Goal: Task Accomplishment & Management: Manage account settings

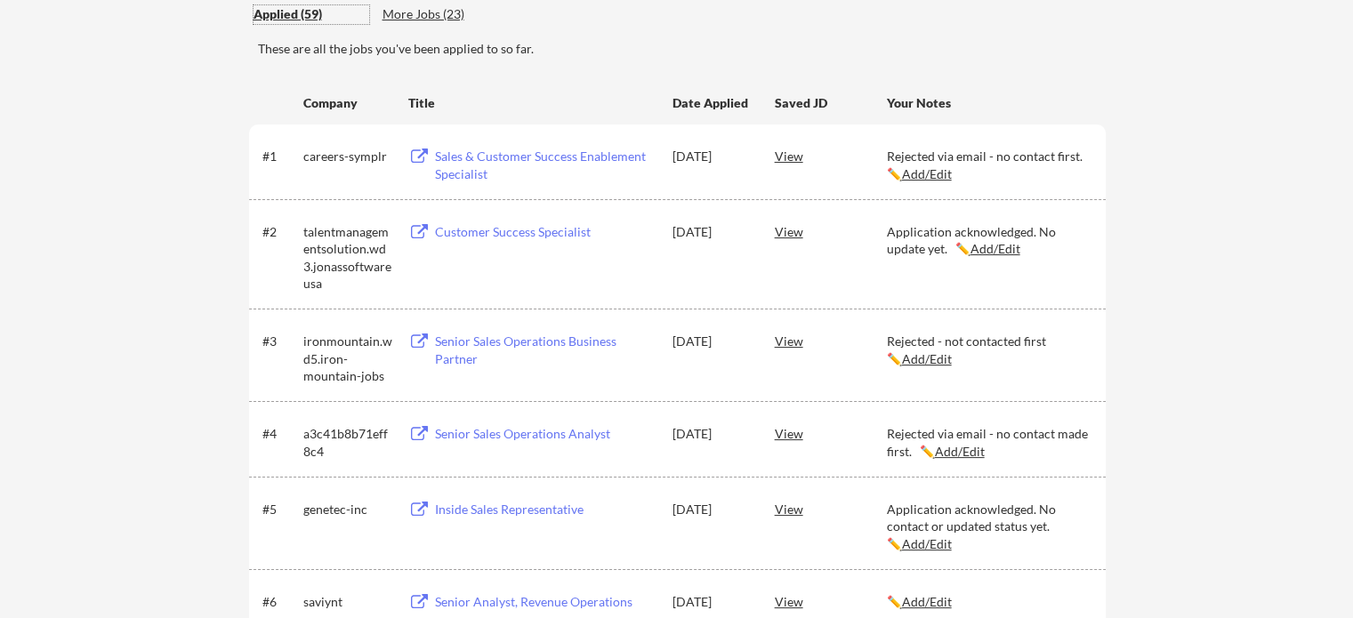
scroll to position [171, 0]
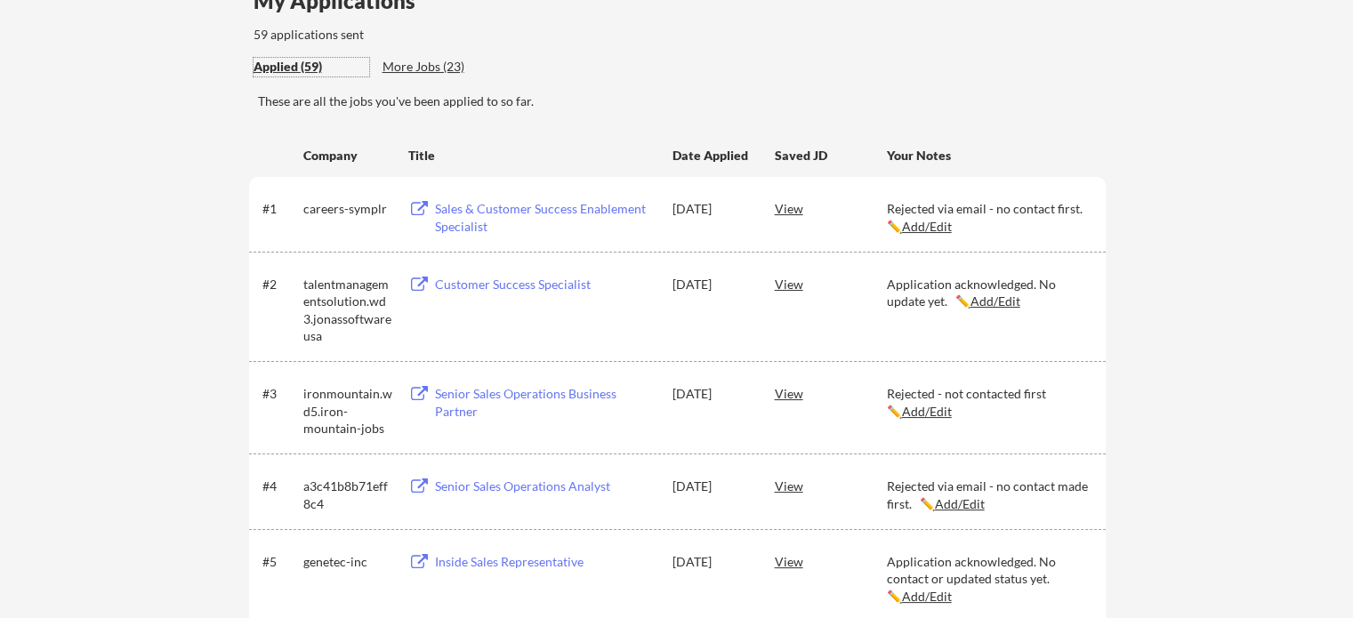
click at [395, 61] on div "More Jobs (23)" at bounding box center [447, 67] width 131 height 18
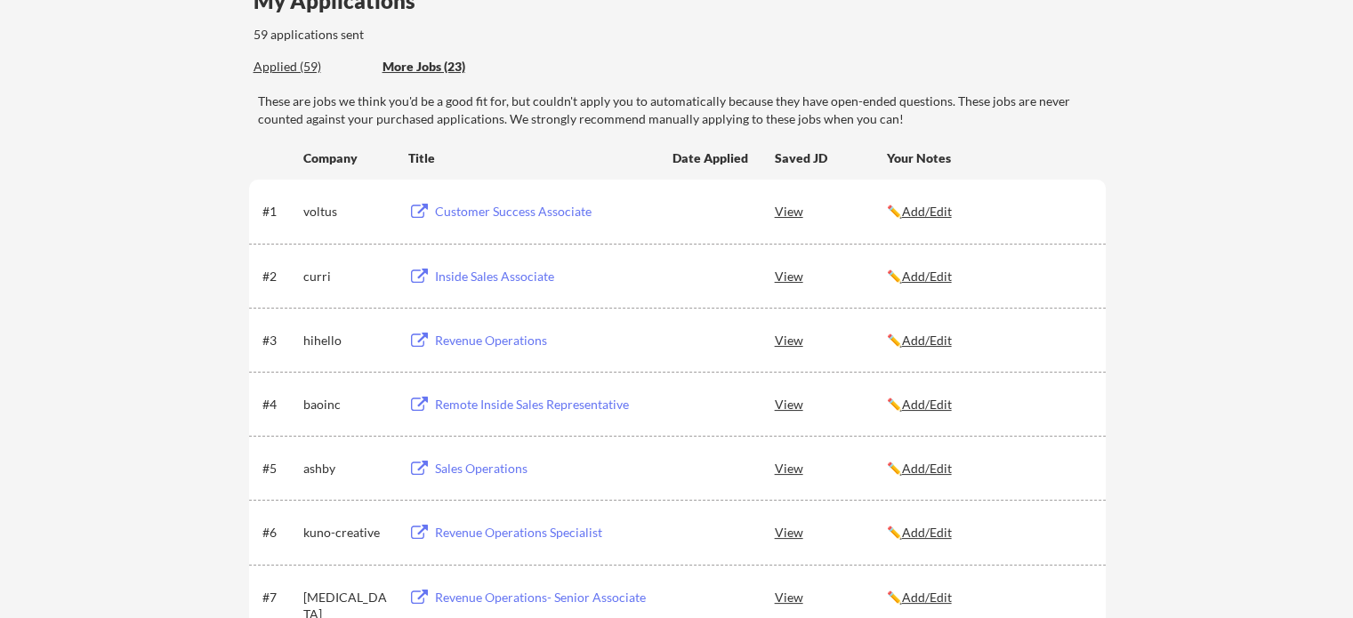
click at [785, 270] on div "View" at bounding box center [831, 276] width 112 height 32
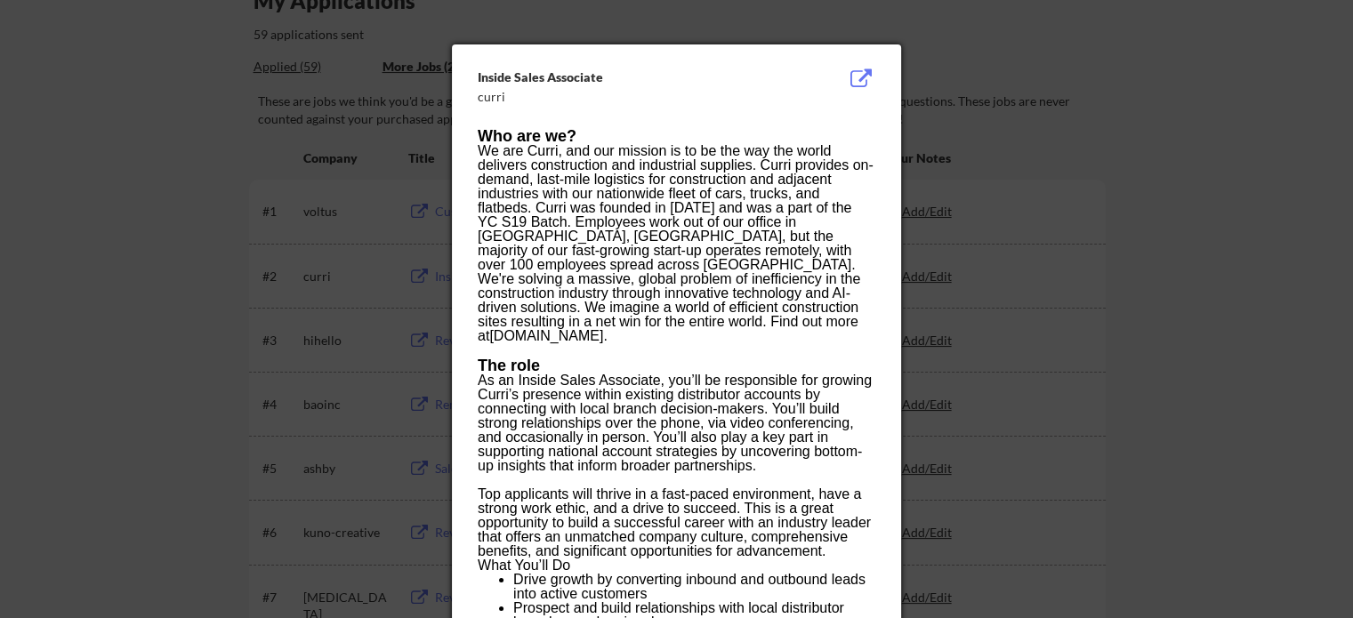
click at [857, 71] on button at bounding box center [861, 78] width 28 height 21
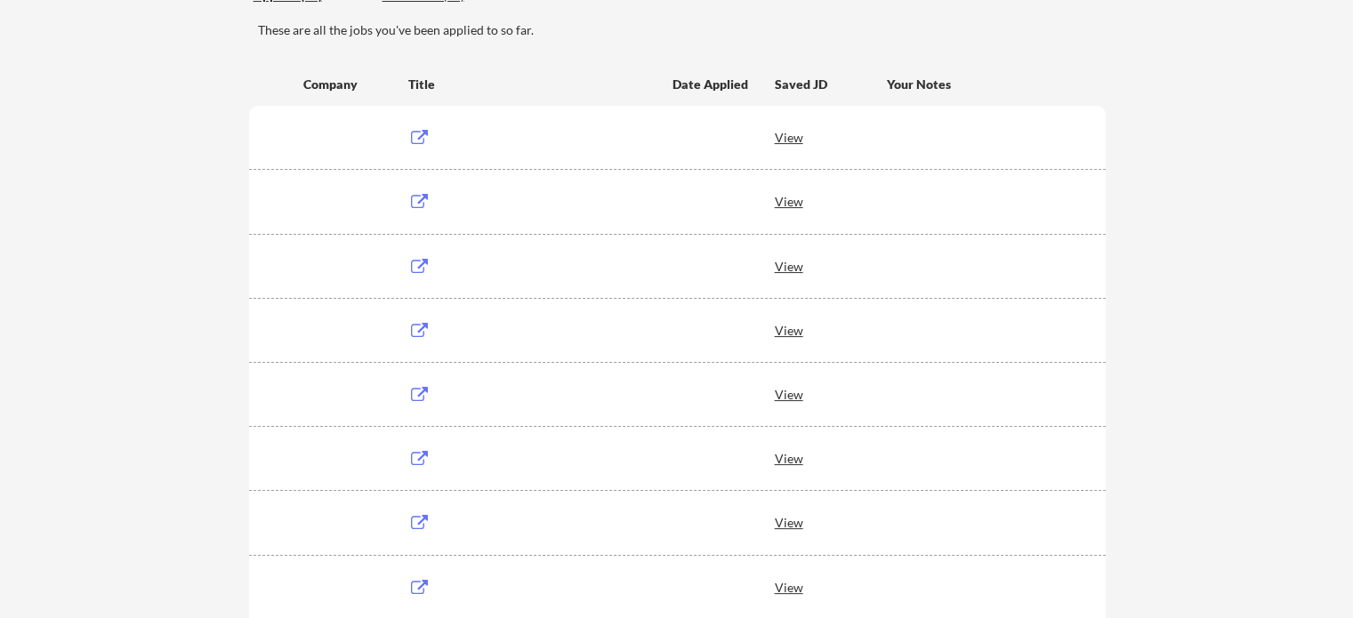
scroll to position [171, 0]
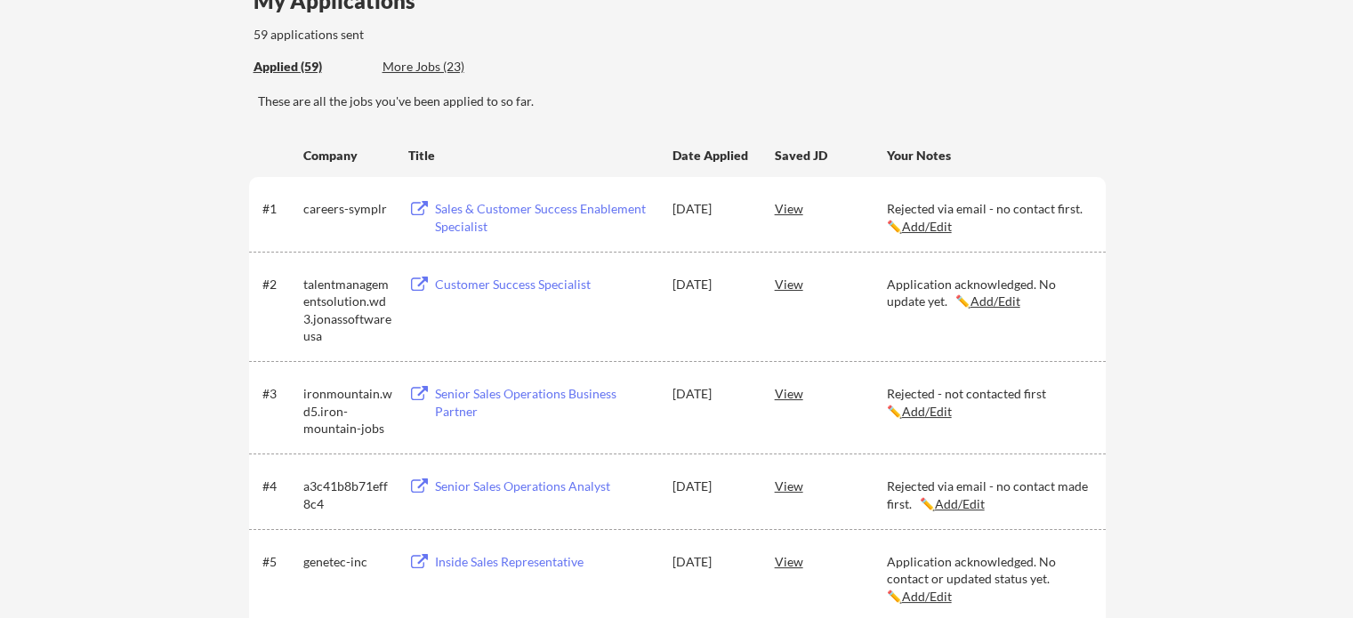
click at [403, 76] on div "More Jobs (23)" at bounding box center [447, 67] width 131 height 19
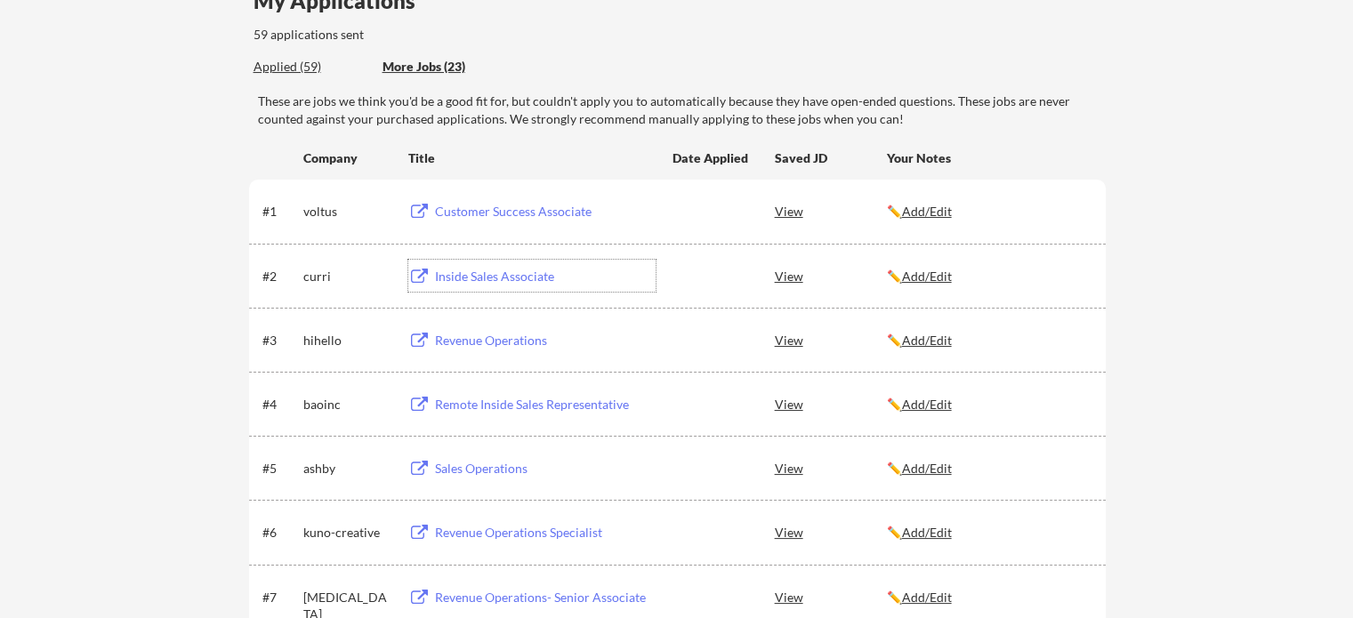
click at [488, 274] on div "Inside Sales Associate" at bounding box center [545, 277] width 221 height 18
click at [794, 277] on div "View" at bounding box center [831, 276] width 112 height 32
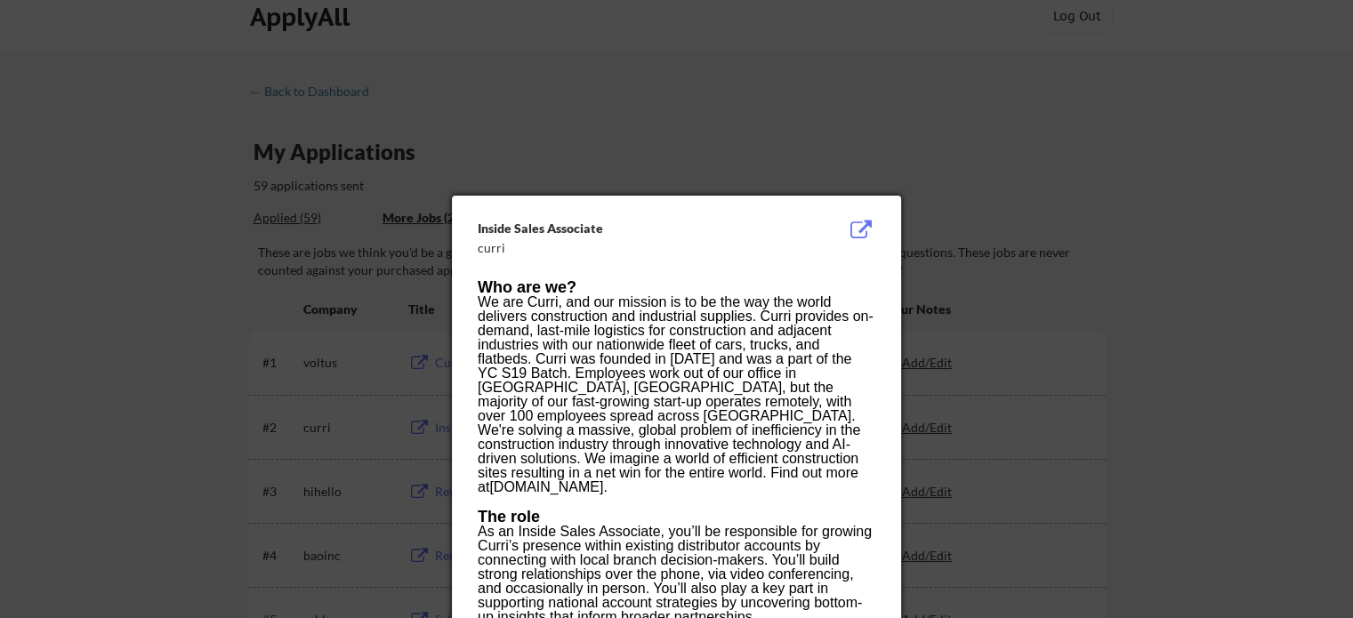
scroll to position [27, 0]
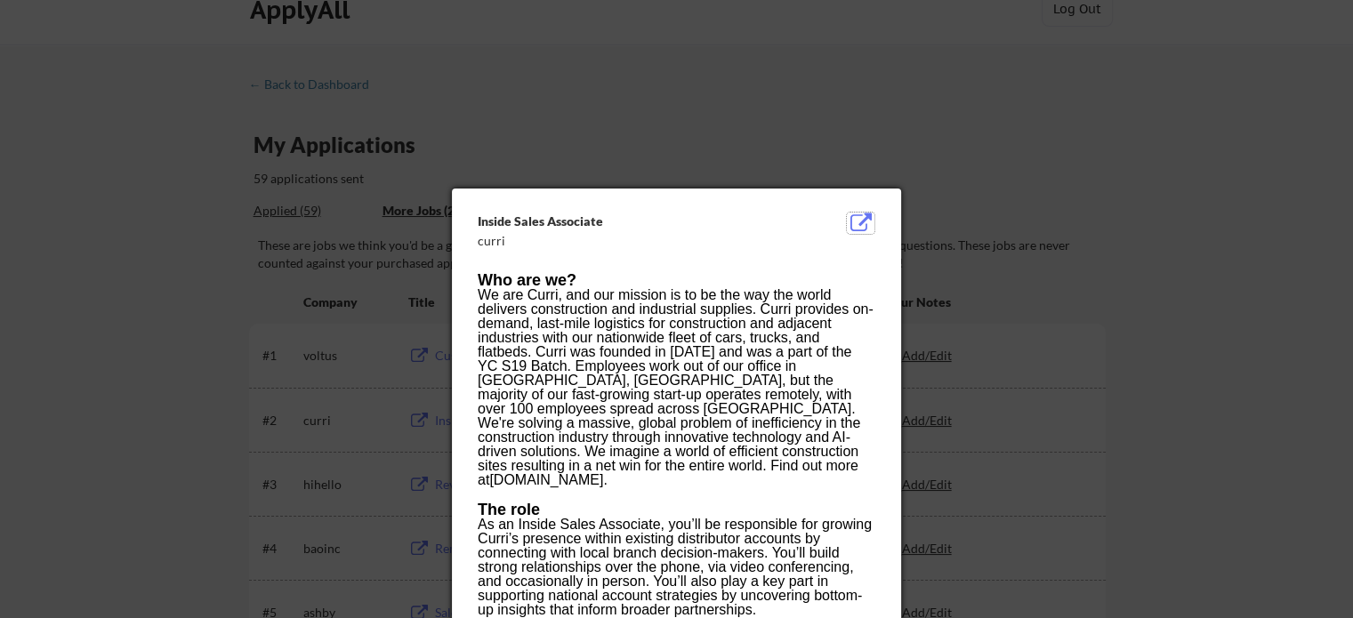
click at [857, 215] on button at bounding box center [861, 223] width 28 height 21
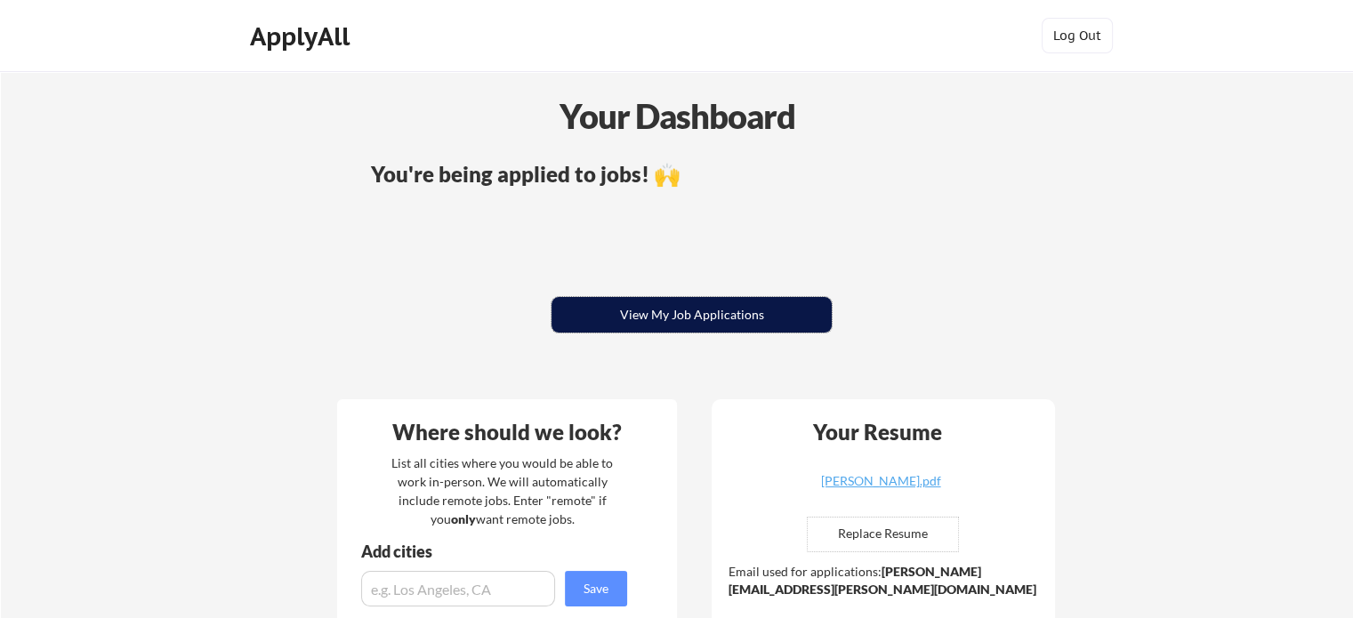
click at [721, 314] on button "View My Job Applications" at bounding box center [691, 315] width 280 height 36
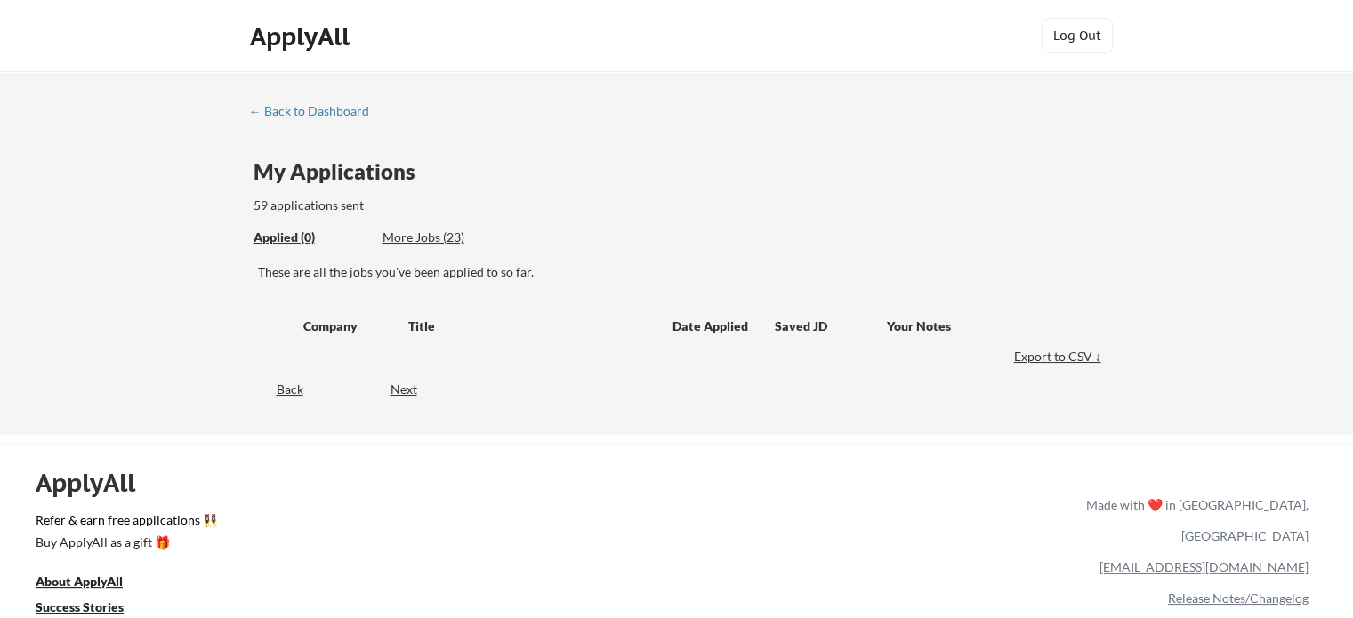
click at [399, 231] on div "More Jobs (23)" at bounding box center [447, 238] width 131 height 18
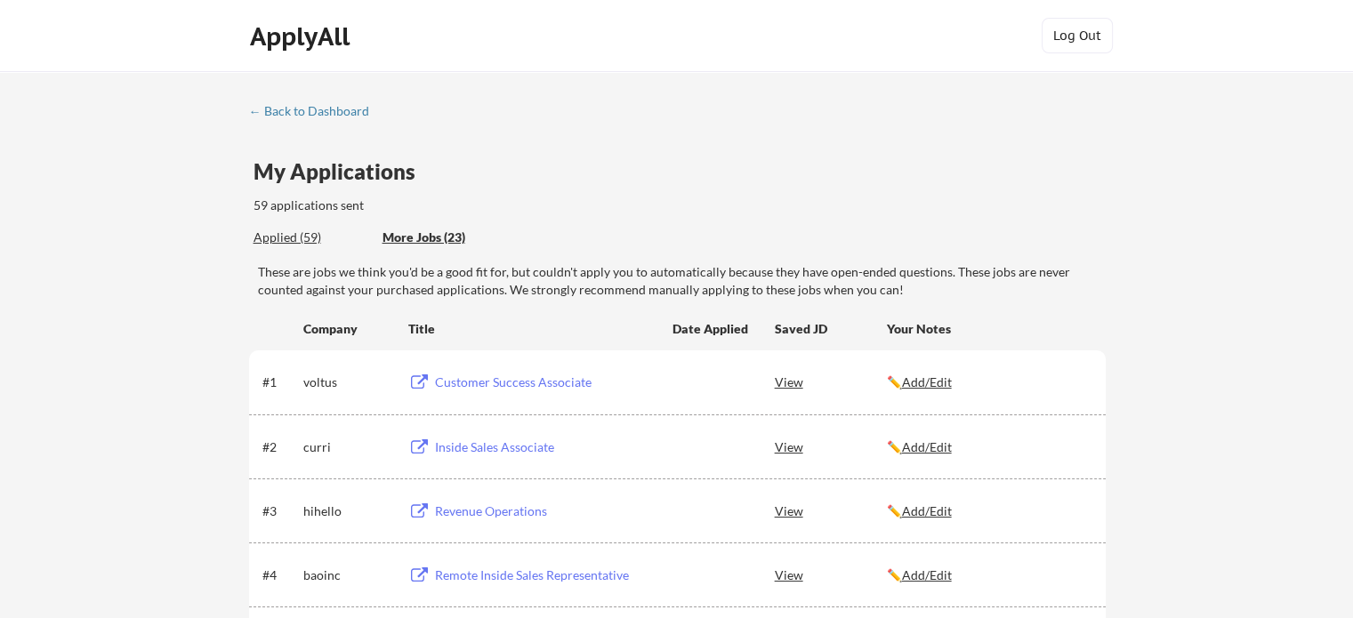
click at [398, 231] on div "More Jobs (23)" at bounding box center [447, 238] width 131 height 18
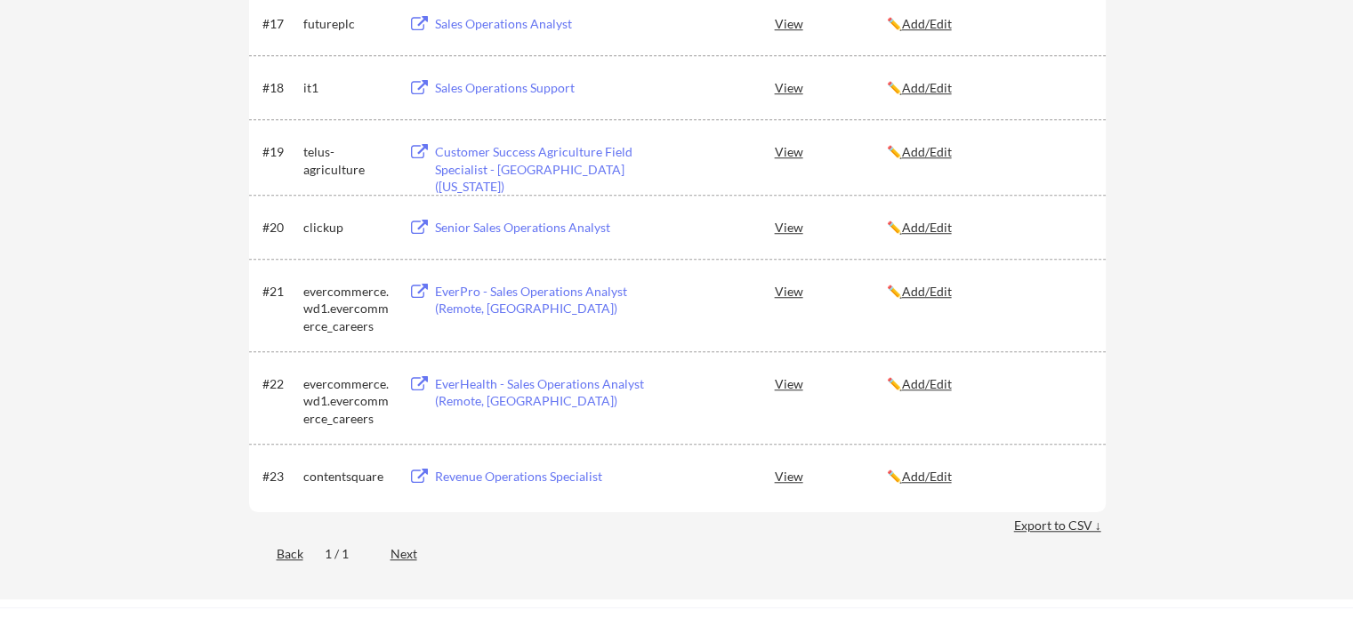
scroll to position [1096, 0]
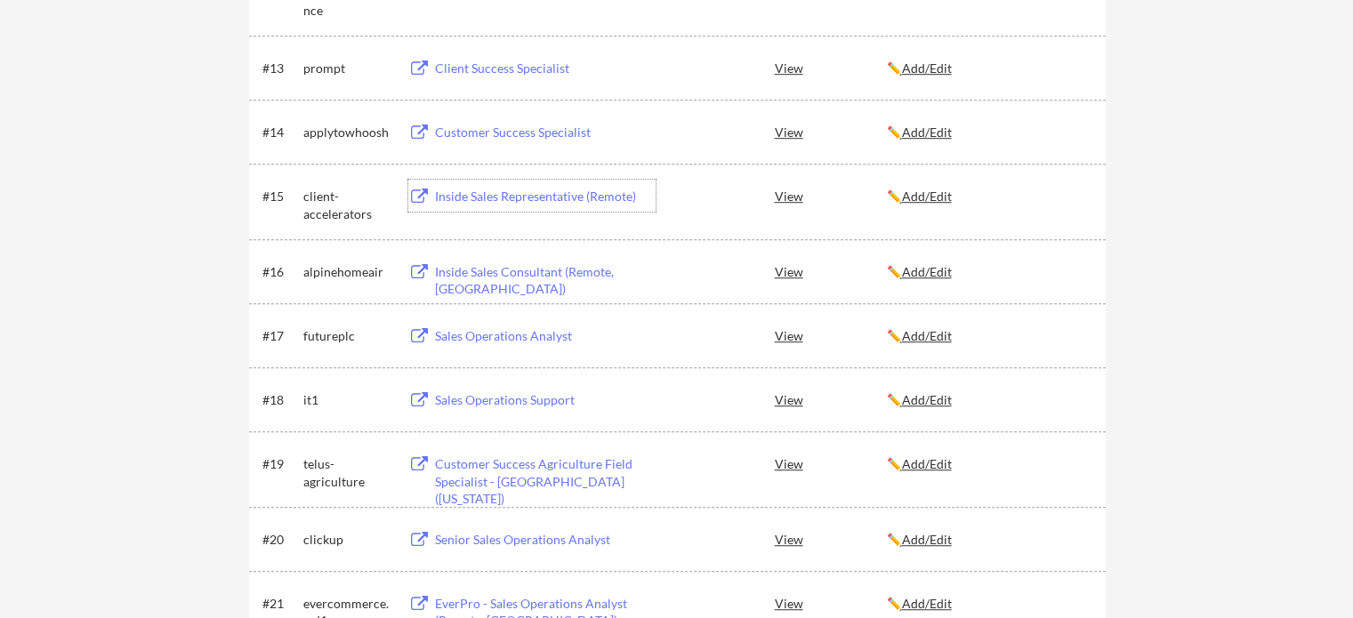
click at [470, 188] on div "Inside Sales Representative (Remote)" at bounding box center [545, 197] width 221 height 18
click at [947, 197] on u "Add/Edit" at bounding box center [927, 196] width 50 height 15
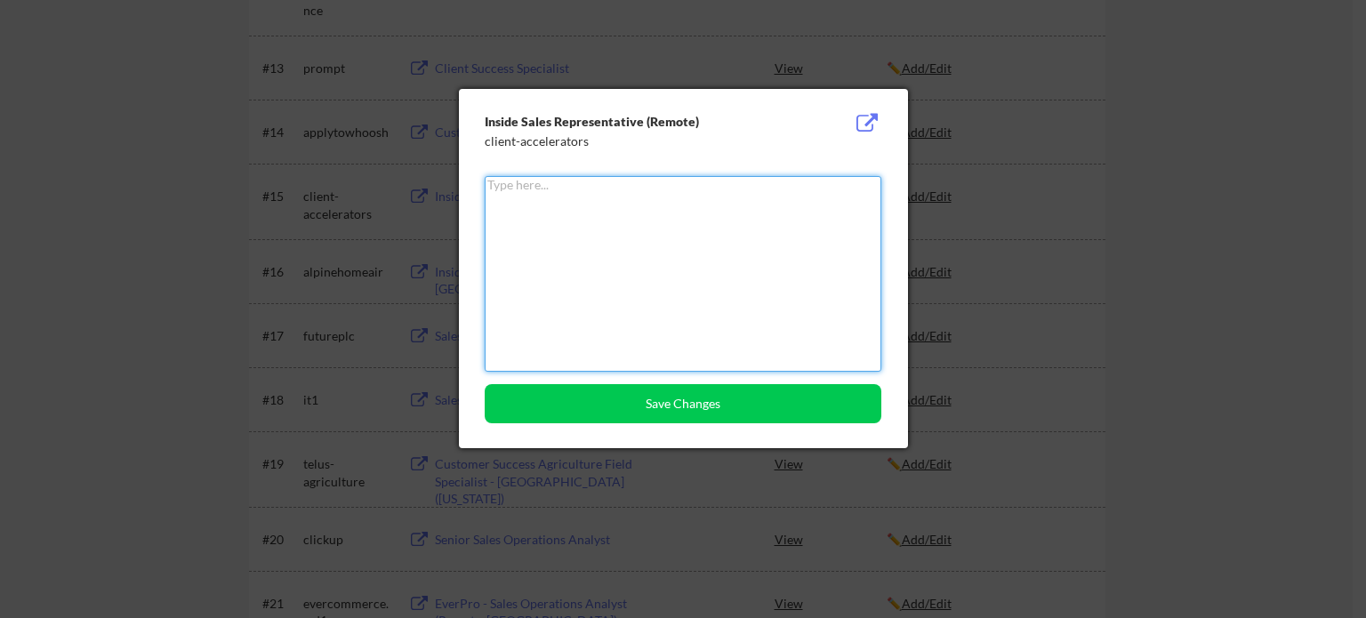
click at [604, 212] on textarea at bounding box center [683, 274] width 397 height 196
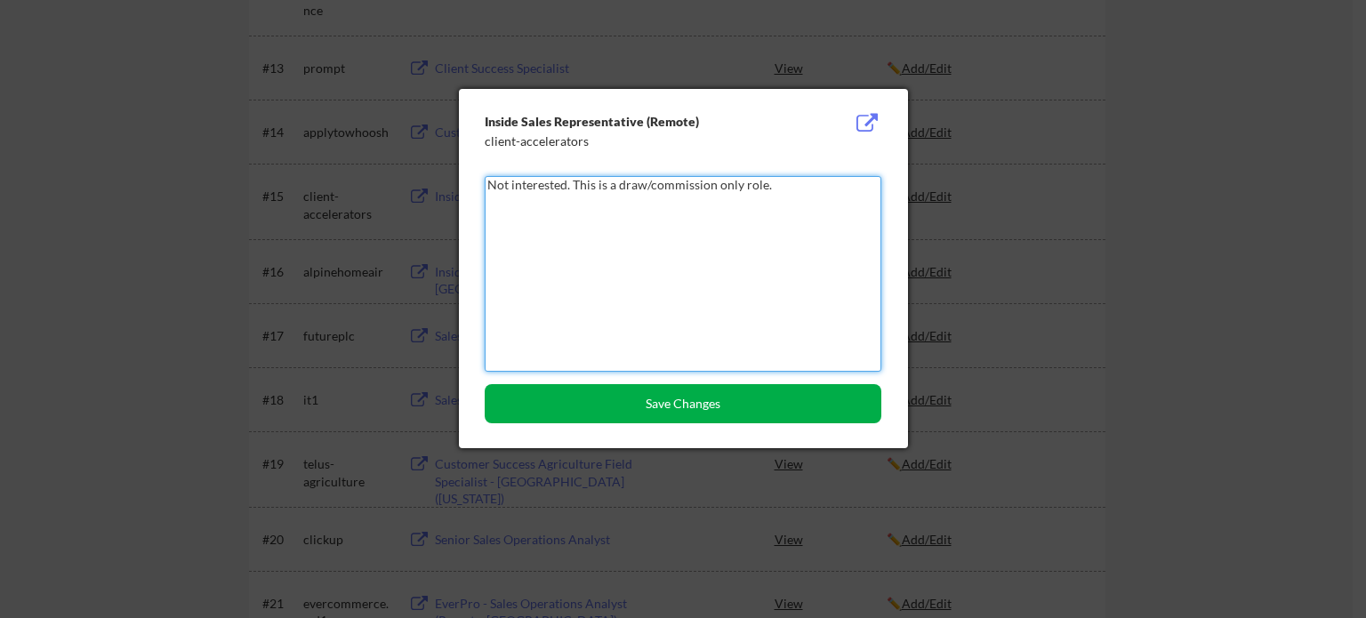
type textarea "Not interested. This is a draw/commission only role."
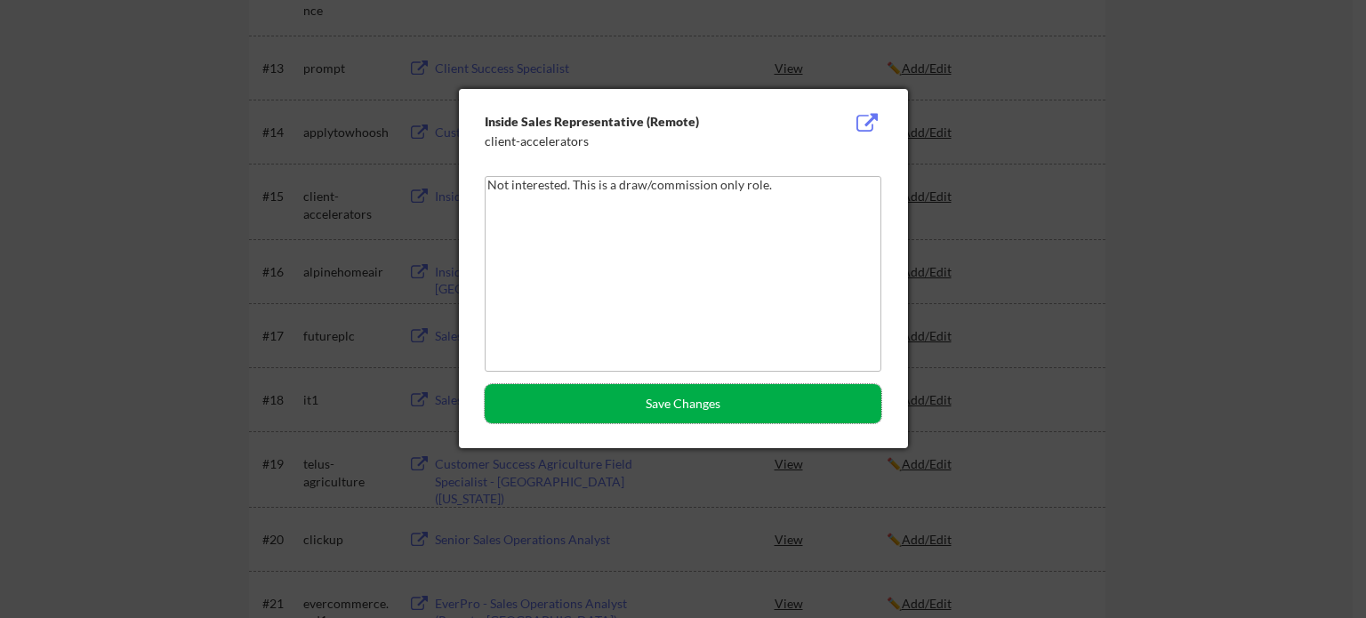
click at [701, 408] on button "Save Changes" at bounding box center [683, 403] width 397 height 39
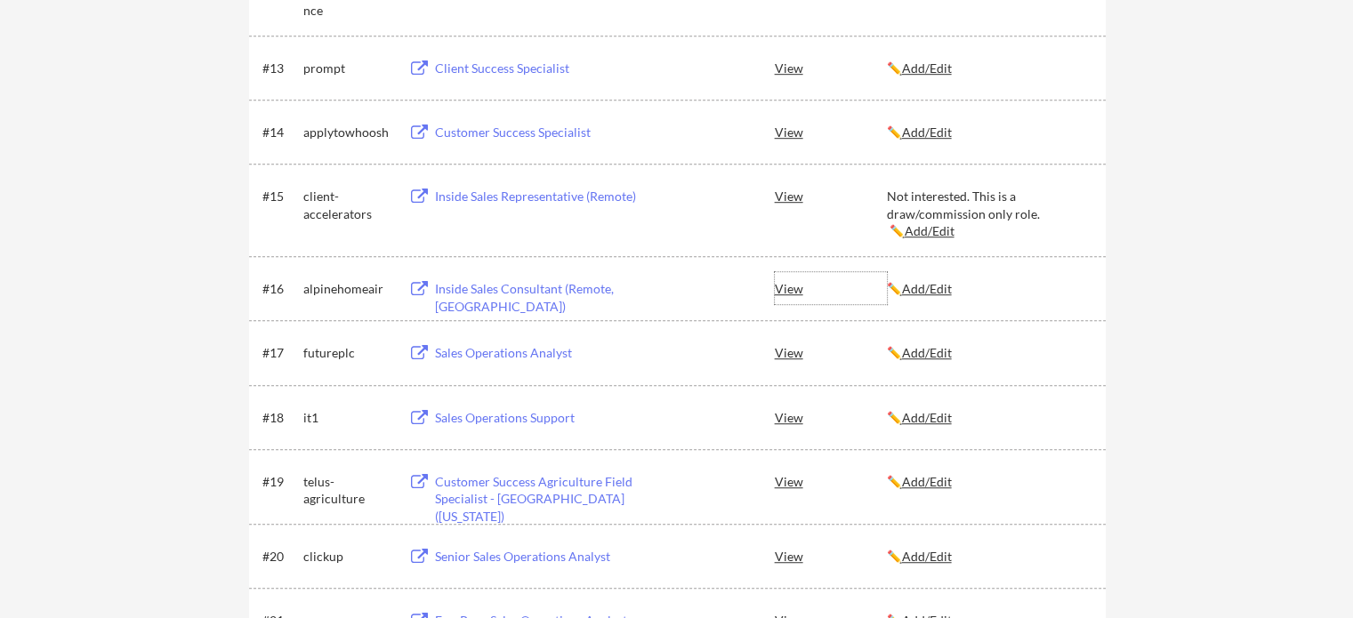
click at [790, 286] on div "View" at bounding box center [831, 288] width 112 height 32
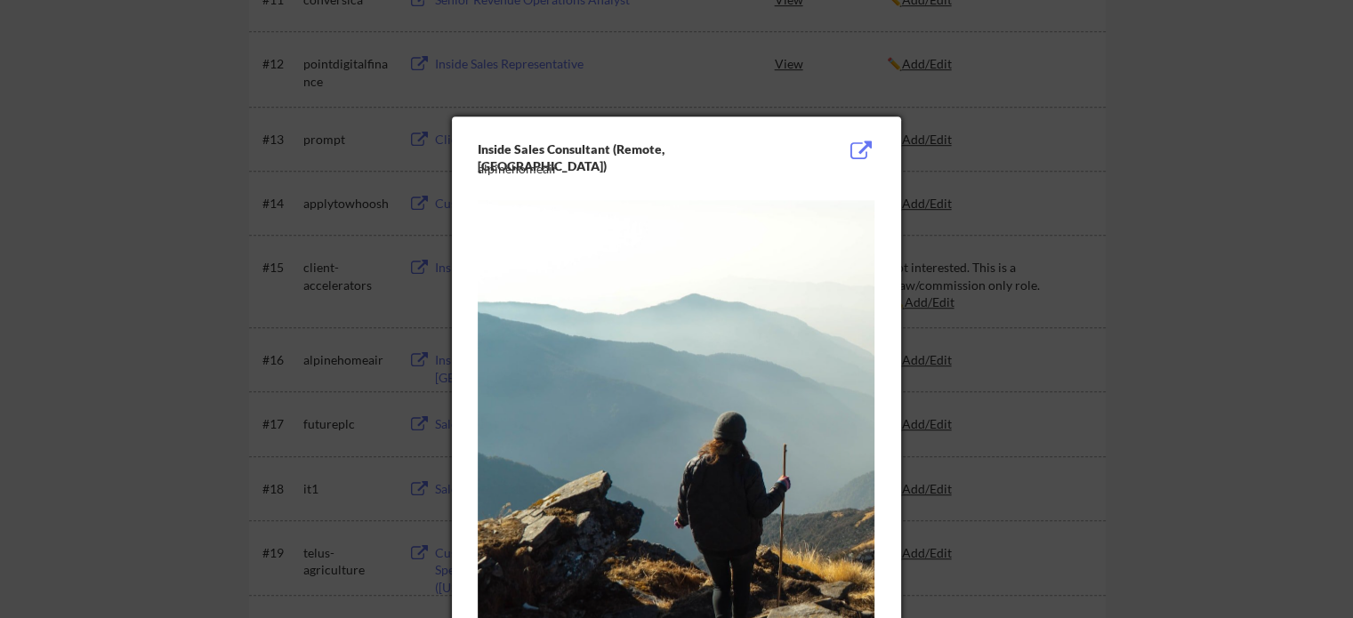
scroll to position [1020, 0]
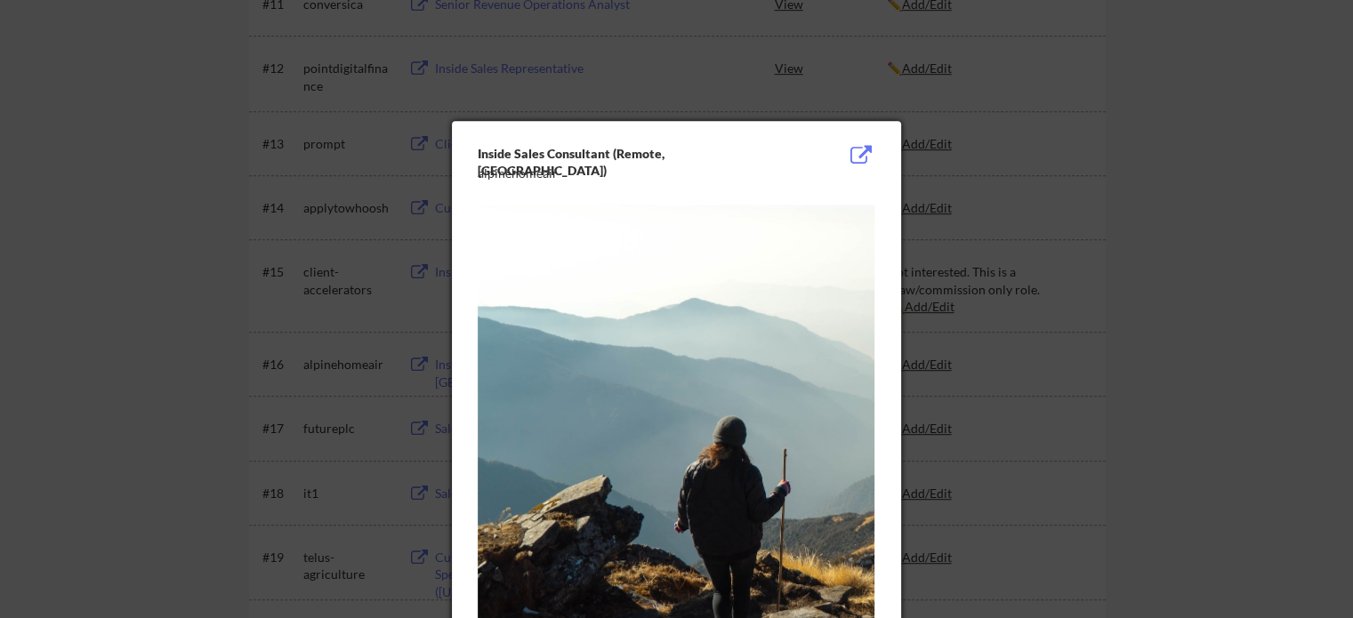
click at [854, 154] on button at bounding box center [861, 155] width 28 height 21
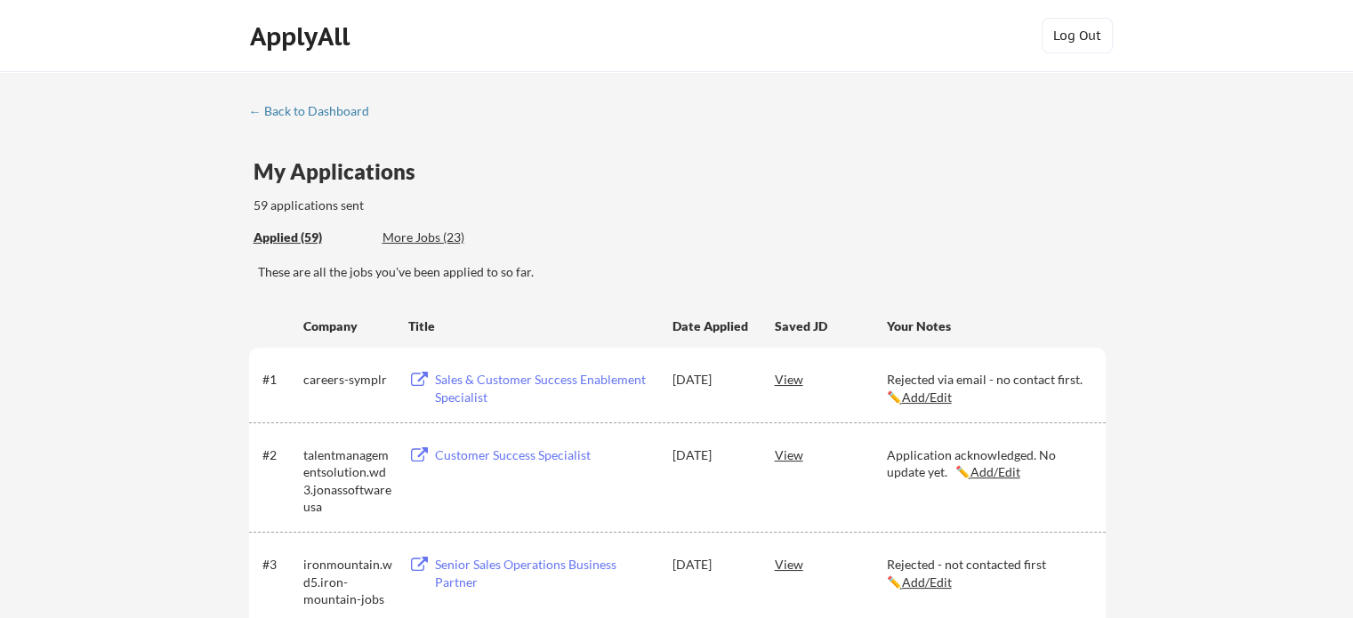
click at [434, 234] on div "More Jobs (23)" at bounding box center [447, 238] width 131 height 18
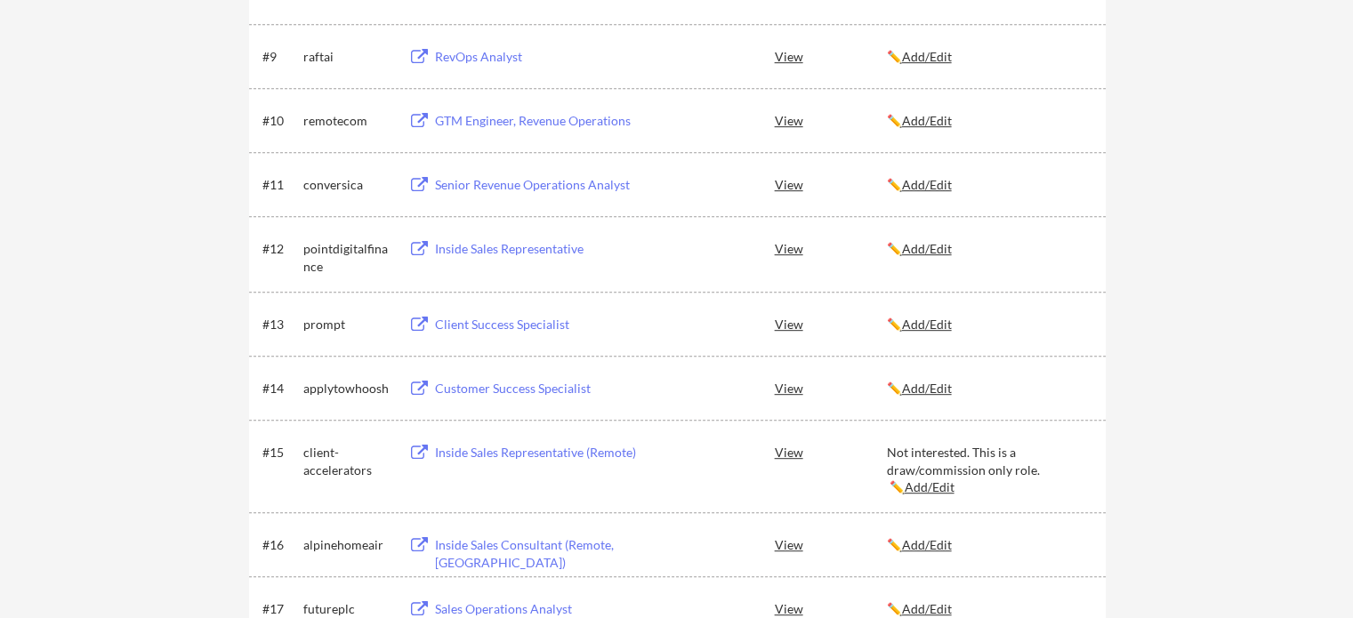
scroll to position [893, 0]
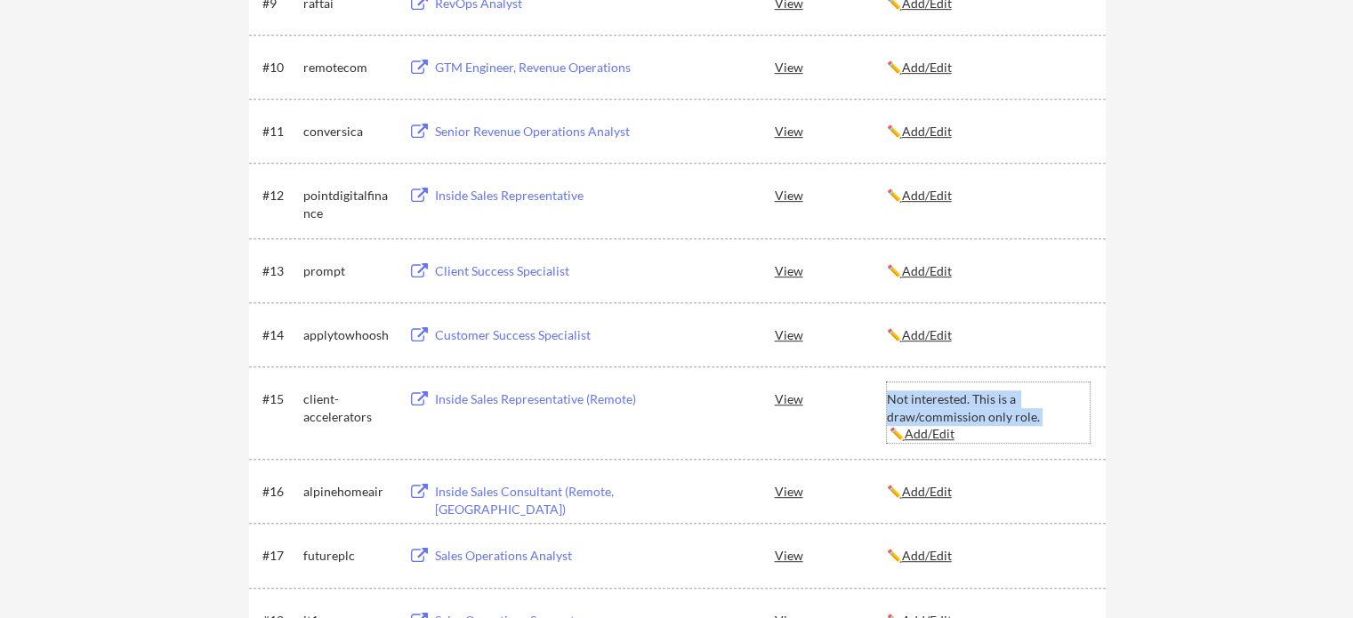
drag, startPoint x: 1034, startPoint y: 414, endPoint x: 887, endPoint y: 398, distance: 148.6
click at [882, 398] on div "#15 client-accelerators Inside Sales Representative (Remote) View Not intereste…" at bounding box center [675, 412] width 827 height 60
copy div "Not interested. This is a draw/commission only role."
click at [952, 492] on u "Add/Edit" at bounding box center [927, 491] width 50 height 15
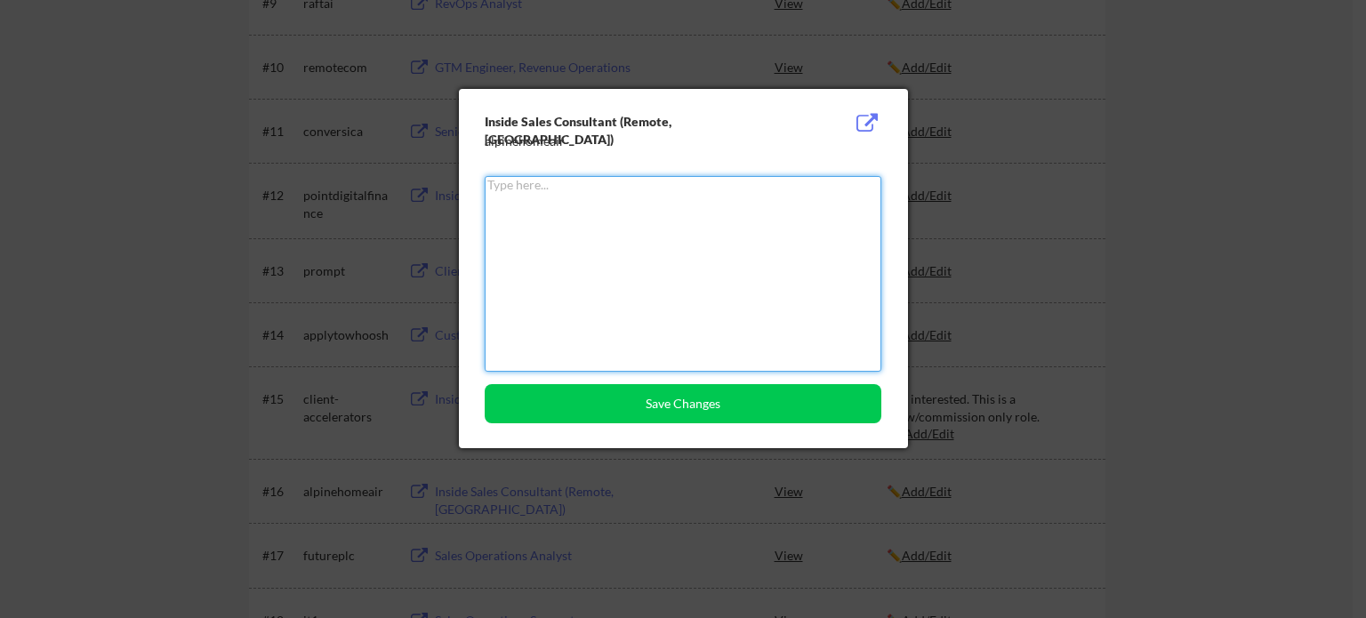
click at [638, 223] on textarea at bounding box center [683, 274] width 397 height 196
paste textarea "Not interested. This is a draw/commission only role."
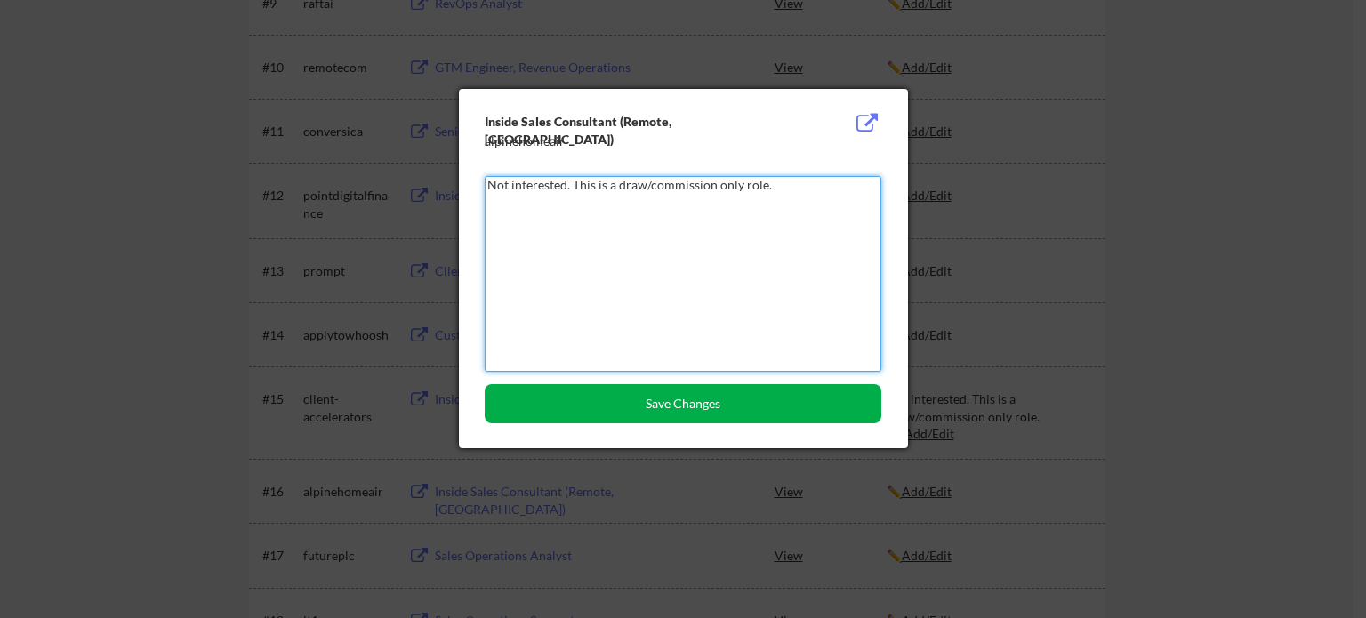
type textarea "Not interested. This is a draw/commission only role."
click at [694, 408] on button "Save Changes" at bounding box center [683, 403] width 397 height 39
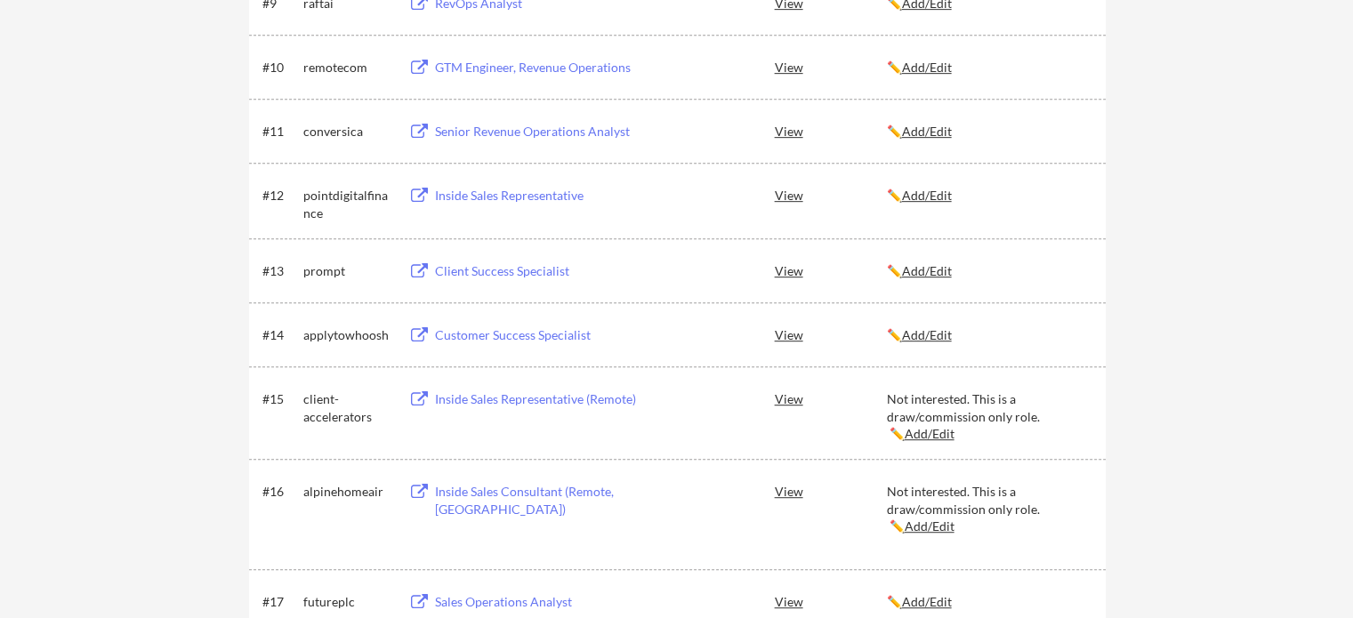
click at [1198, 269] on div "← Back to Dashboard My Applications 59 applications sent Applied (59) More Jobs…" at bounding box center [676, 177] width 1353 height 1999
click at [543, 195] on div "Inside Sales Representative" at bounding box center [545, 196] width 221 height 18
click at [952, 195] on u "Add/Edit" at bounding box center [927, 195] width 50 height 15
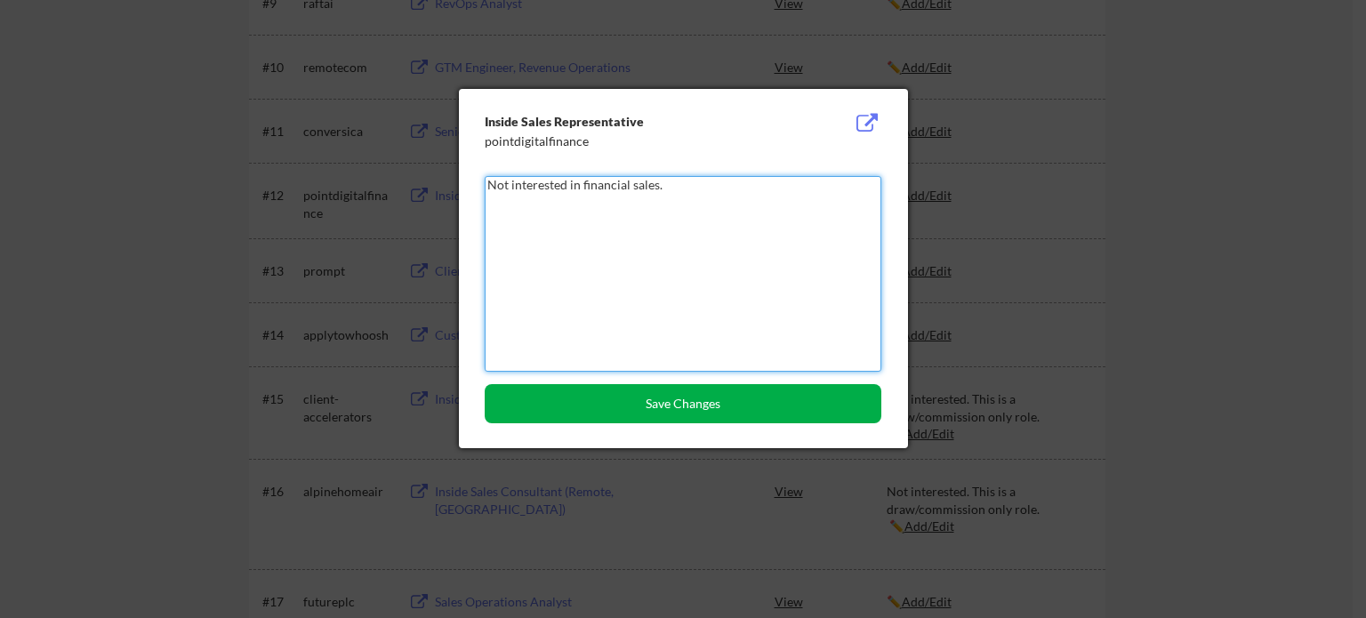
type textarea "Not interested in financial sales."
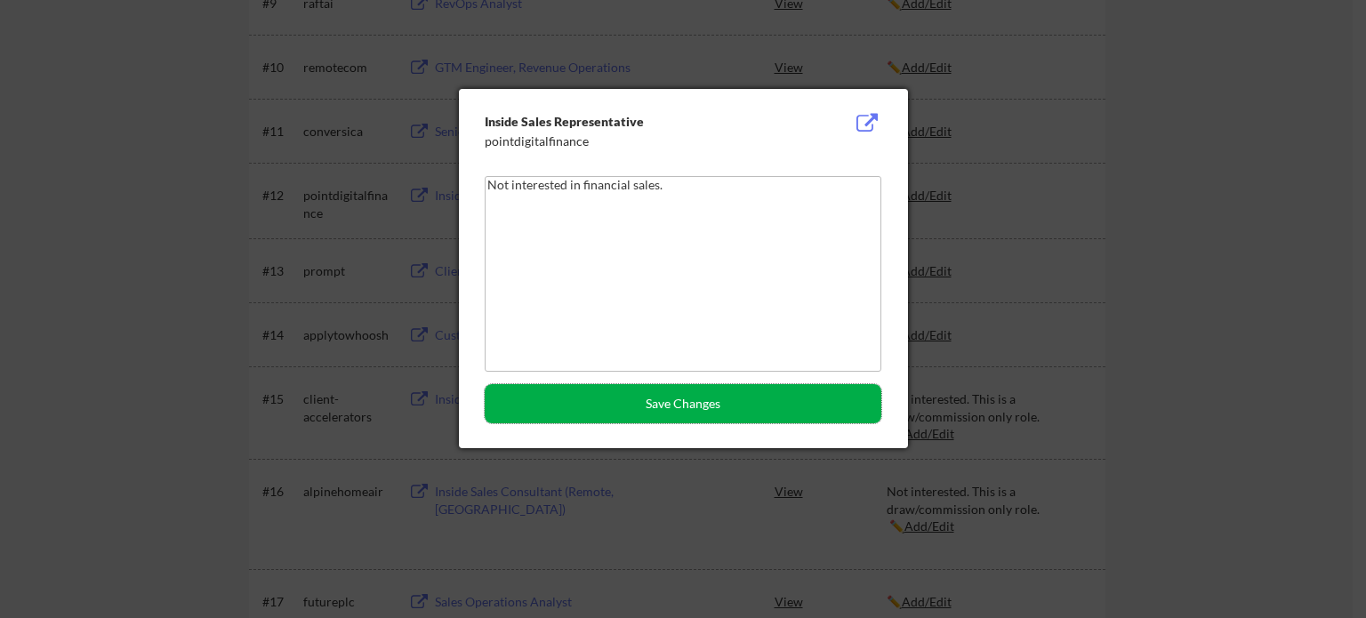
click at [715, 408] on button "Save Changes" at bounding box center [683, 403] width 397 height 39
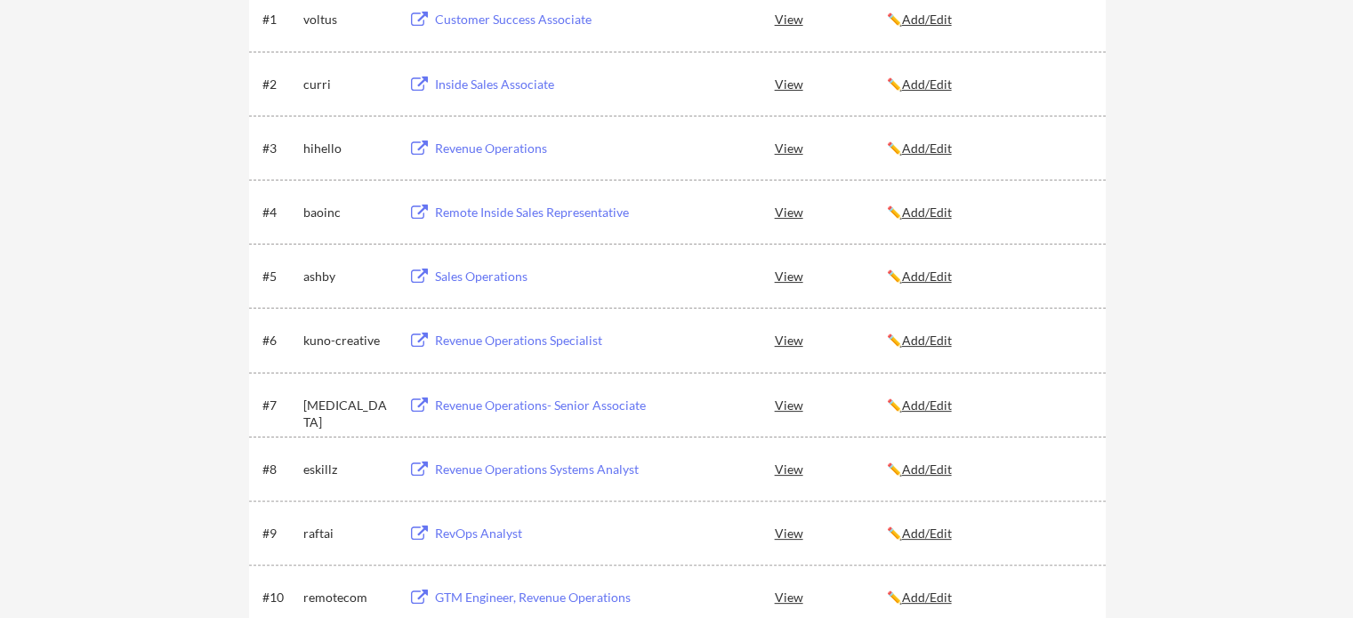
scroll to position [366, 0]
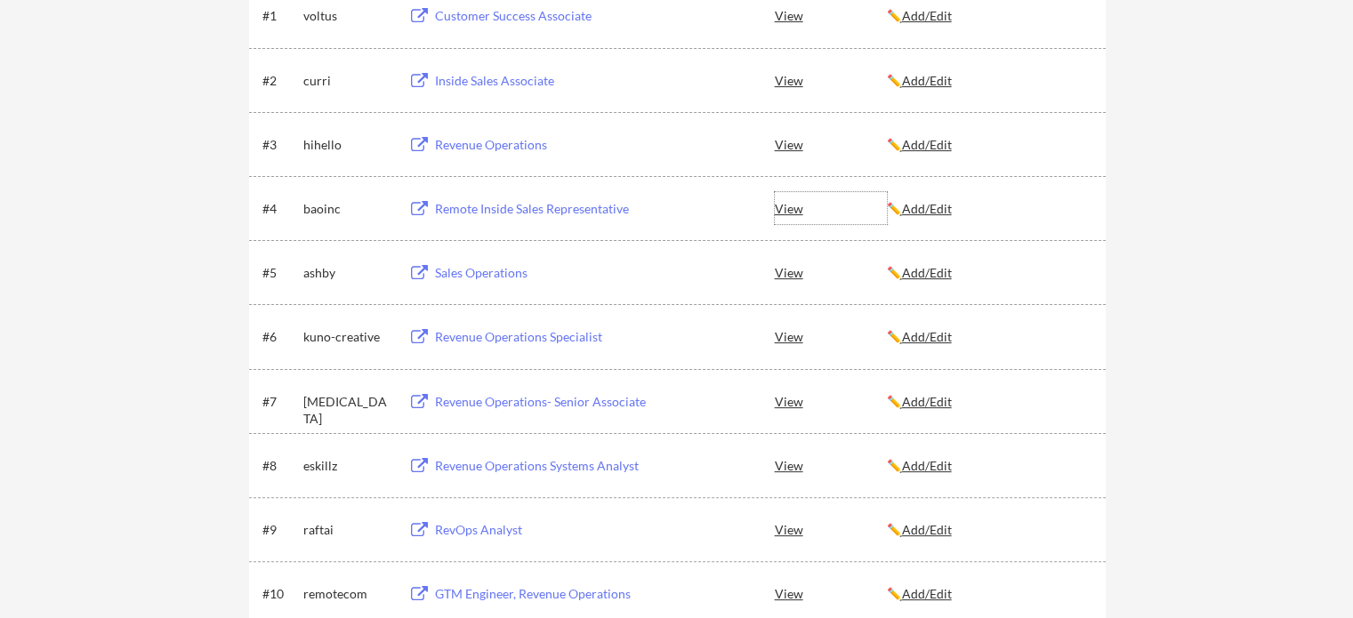
click at [794, 206] on div "View" at bounding box center [831, 208] width 112 height 32
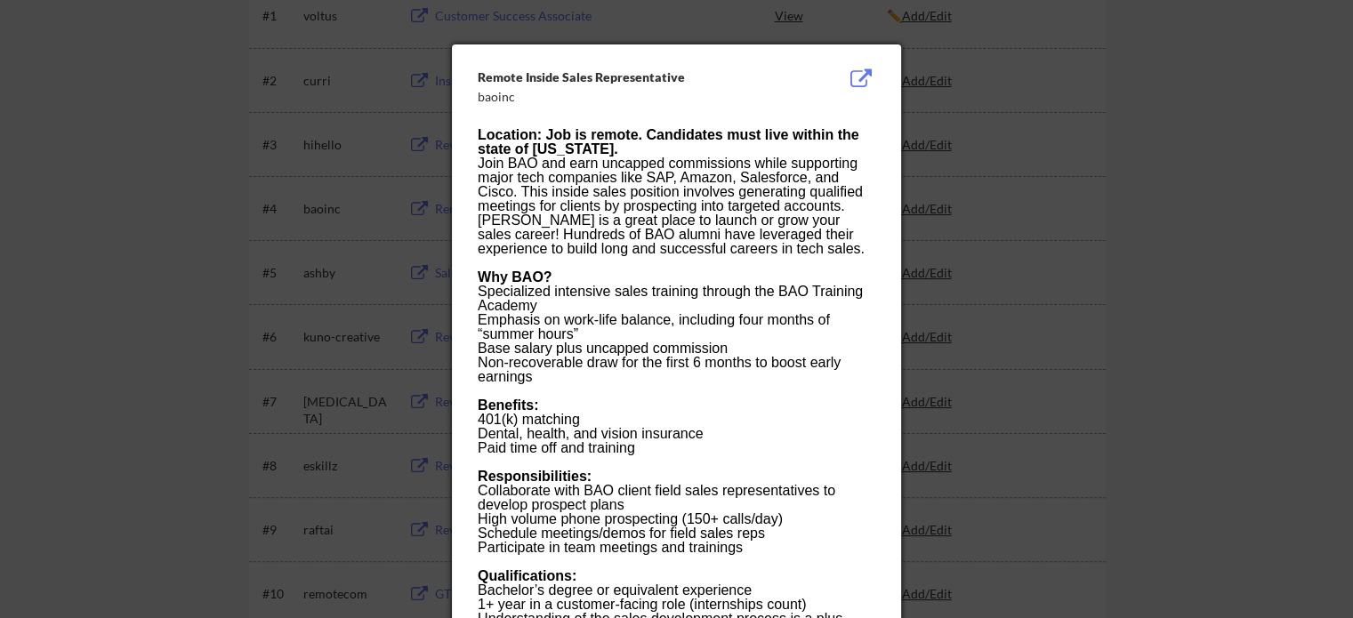
click at [713, 215] on div "Join BAO and earn uncapped commissions while supporting major tech companies li…" at bounding box center [676, 207] width 397 height 100
click at [1213, 156] on div at bounding box center [676, 309] width 1353 height 618
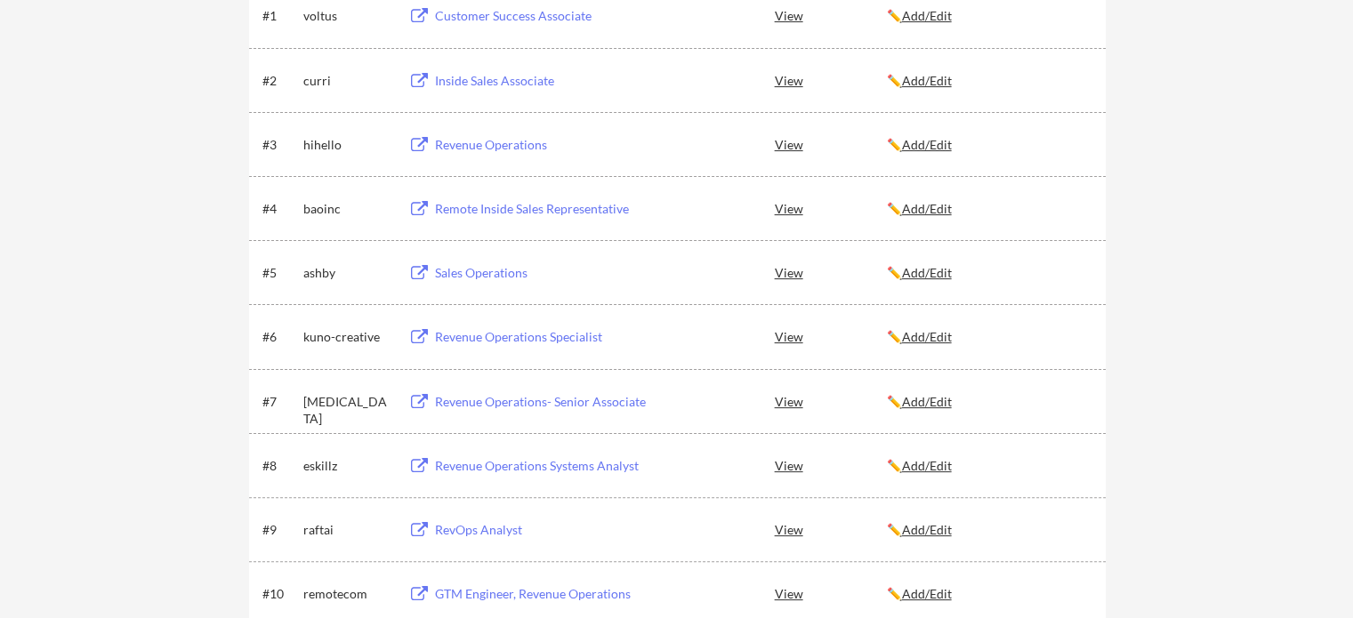
click at [945, 209] on u "Add/Edit" at bounding box center [927, 208] width 50 height 15
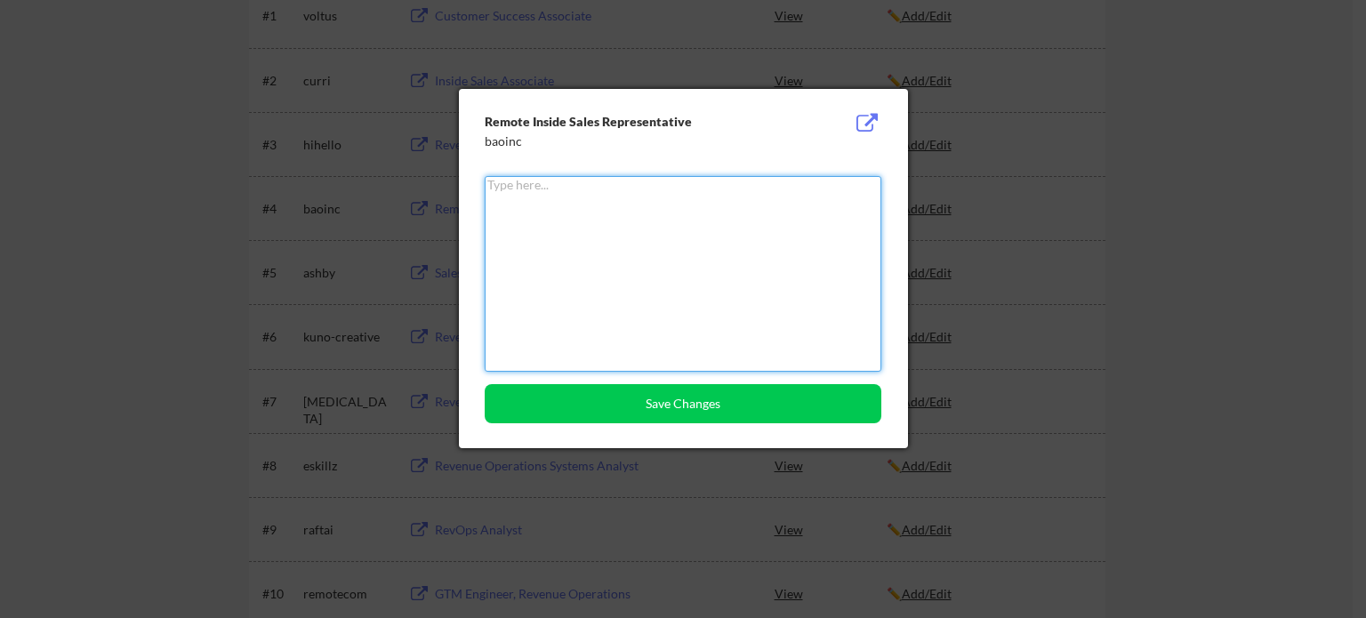
click at [707, 248] on textarea at bounding box center [683, 274] width 397 height 196
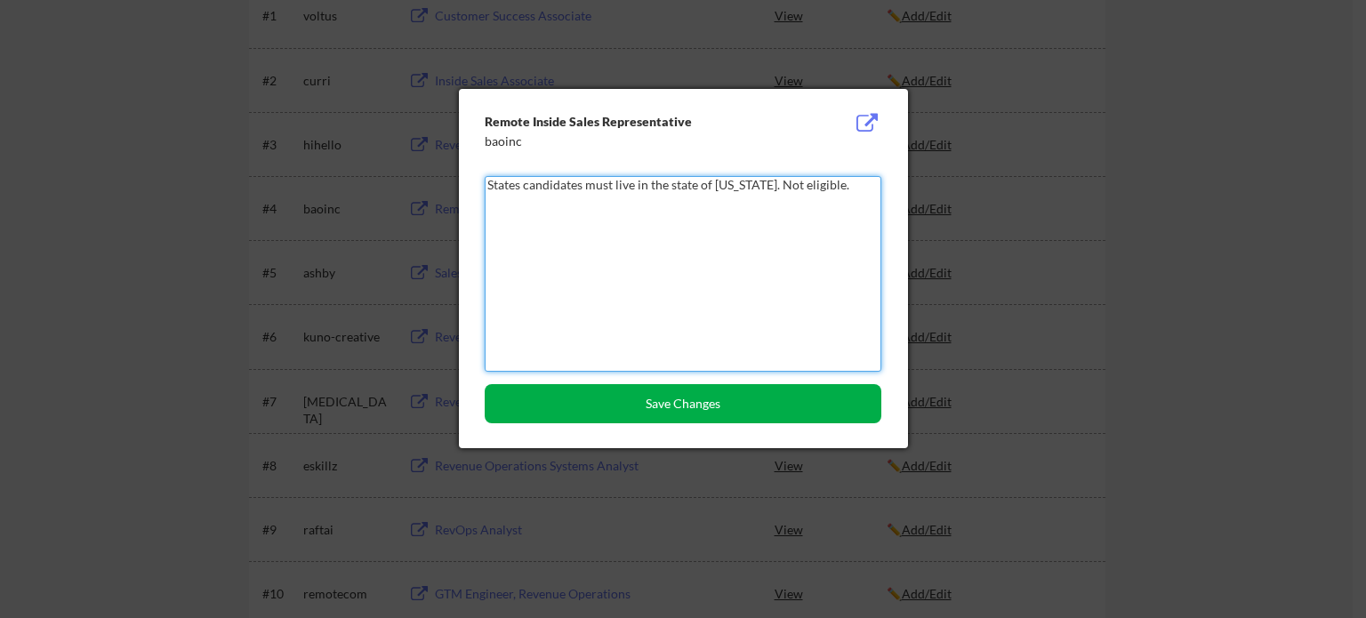
type textarea "States candidates must live in the state of Illinois. Not eligible."
click at [768, 404] on button "Save Changes" at bounding box center [683, 403] width 397 height 39
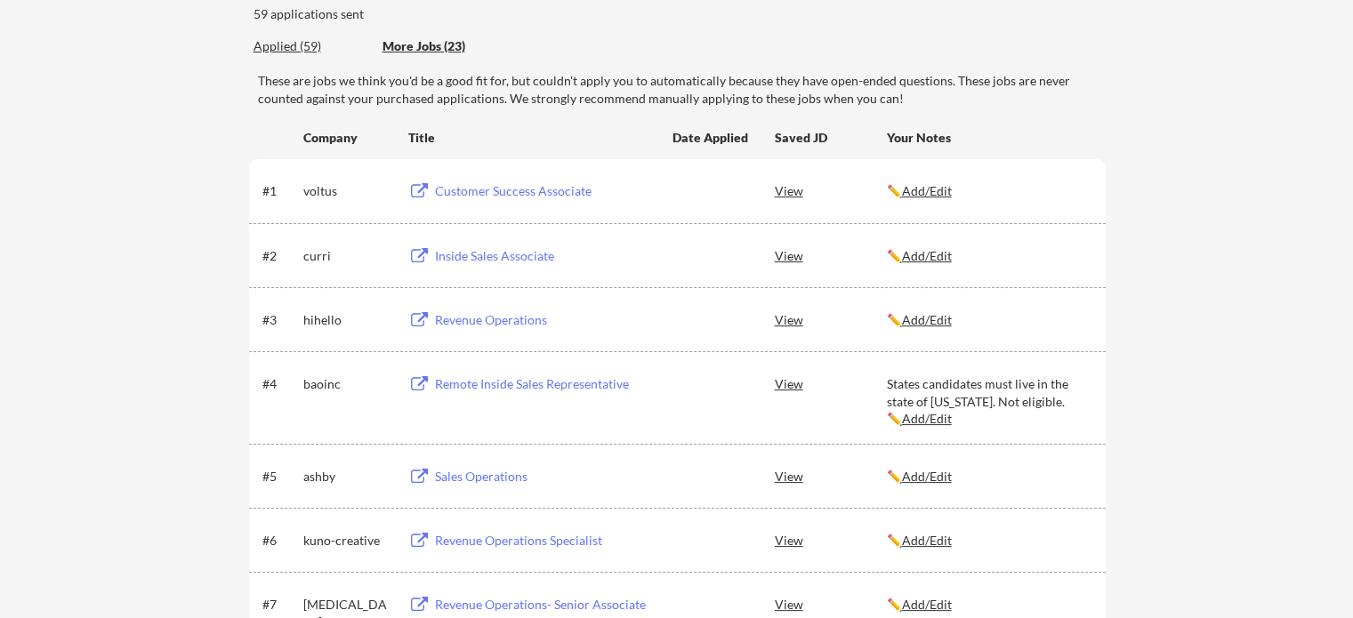
scroll to position [199, 0]
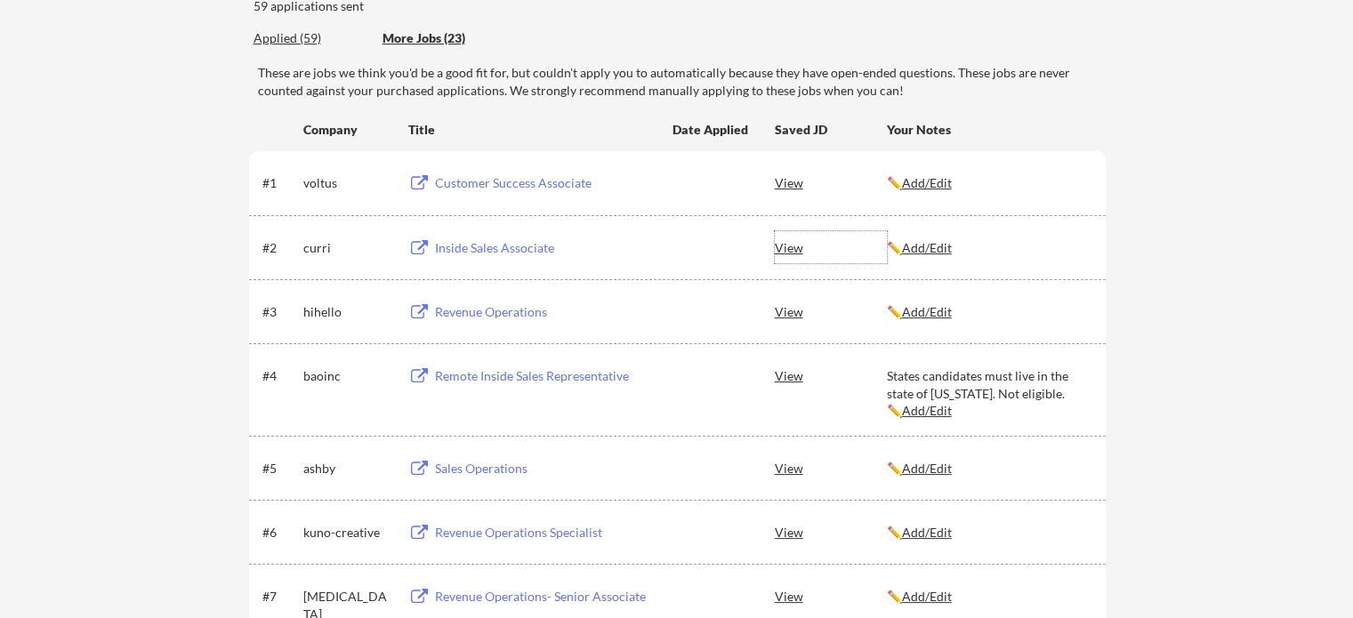
click at [790, 245] on div "View" at bounding box center [831, 247] width 112 height 32
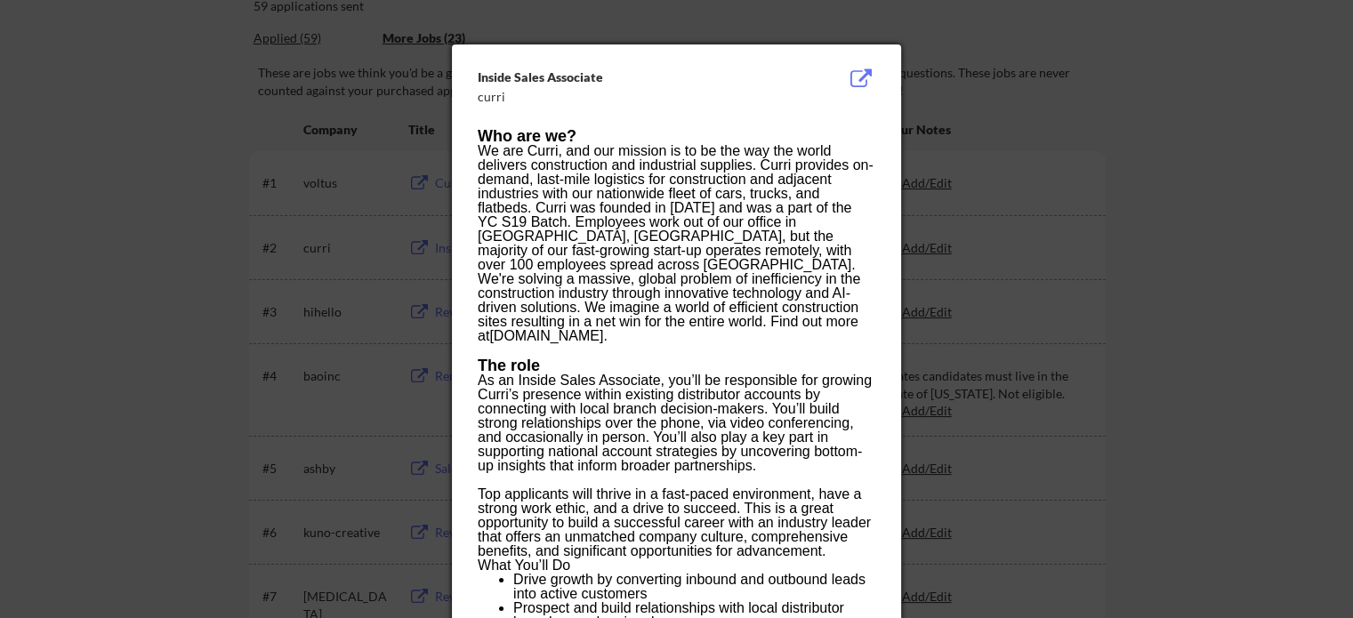
click at [1206, 222] on div at bounding box center [676, 309] width 1353 height 618
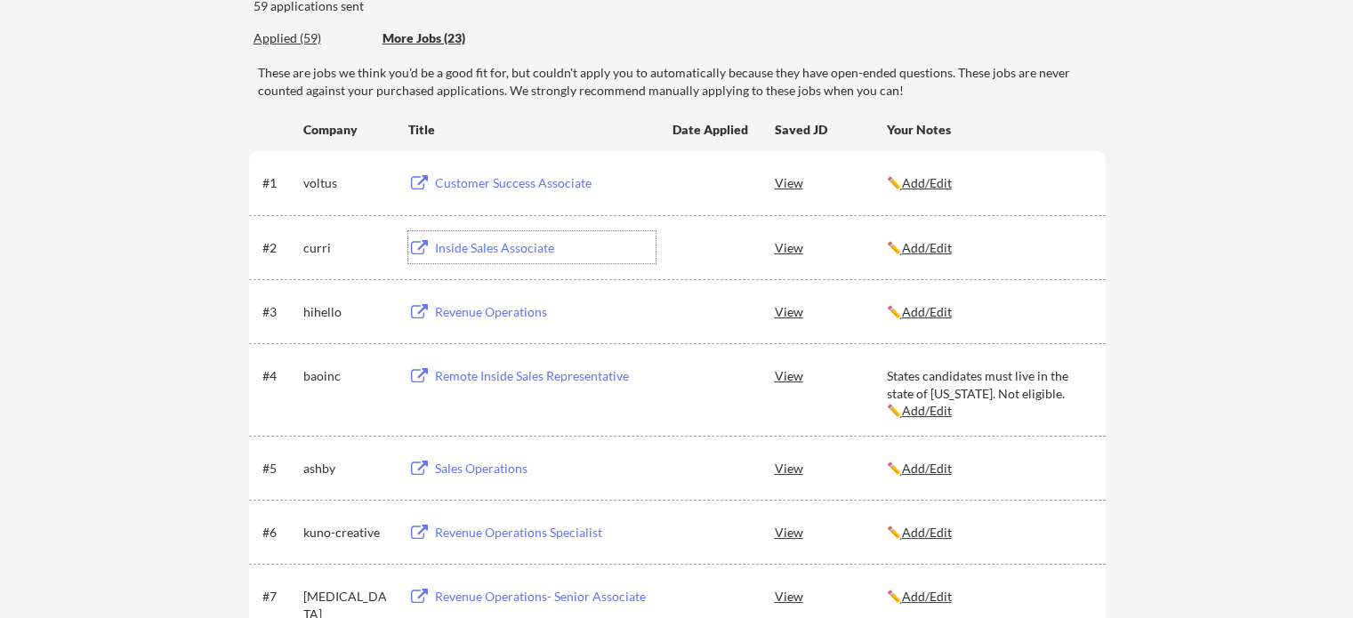
click at [515, 250] on div "Inside Sales Associate" at bounding box center [545, 248] width 221 height 18
click at [921, 241] on u "Add/Edit" at bounding box center [927, 247] width 50 height 15
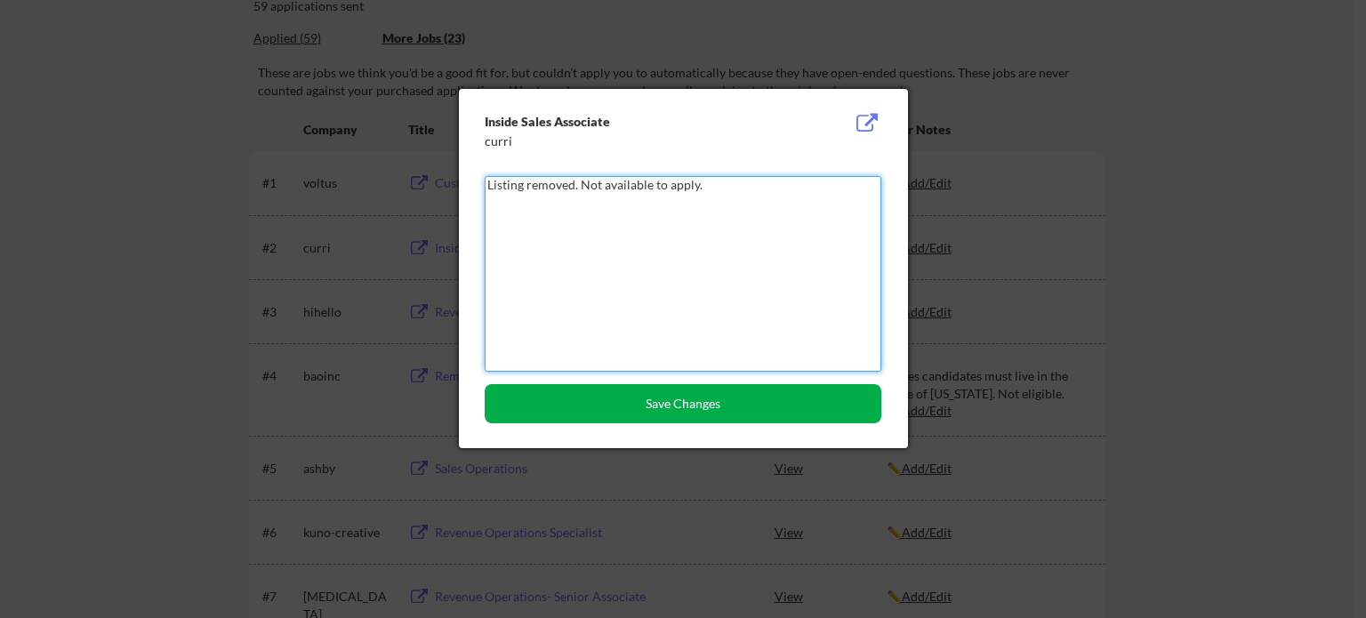
type textarea "Listing removed. Not available to apply."
click at [772, 399] on button "Save Changes" at bounding box center [683, 403] width 397 height 39
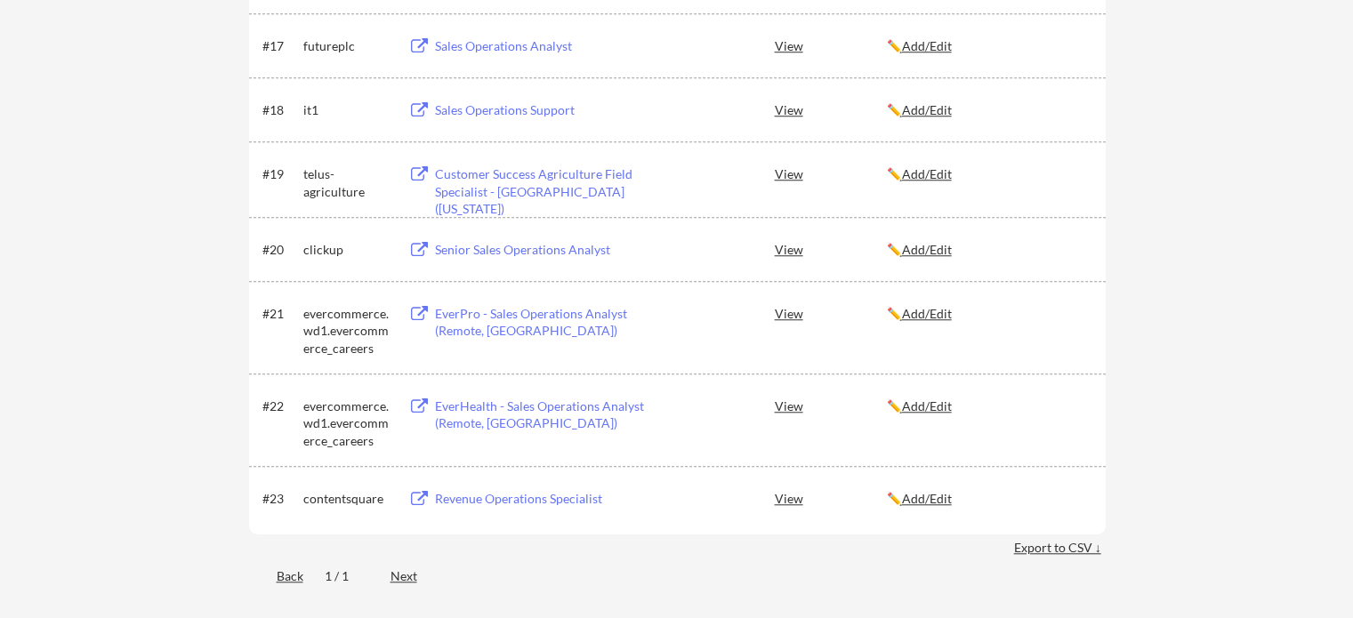
scroll to position [1496, 0]
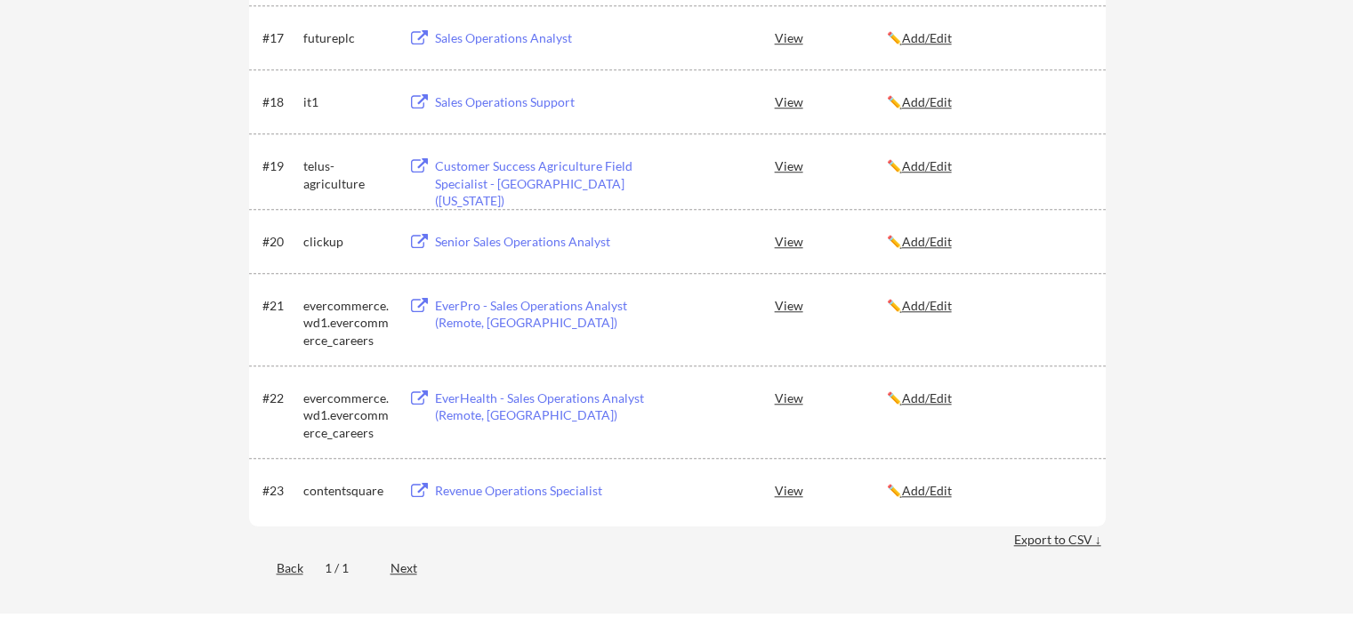
click at [413, 563] on div "Next" at bounding box center [413, 568] width 47 height 18
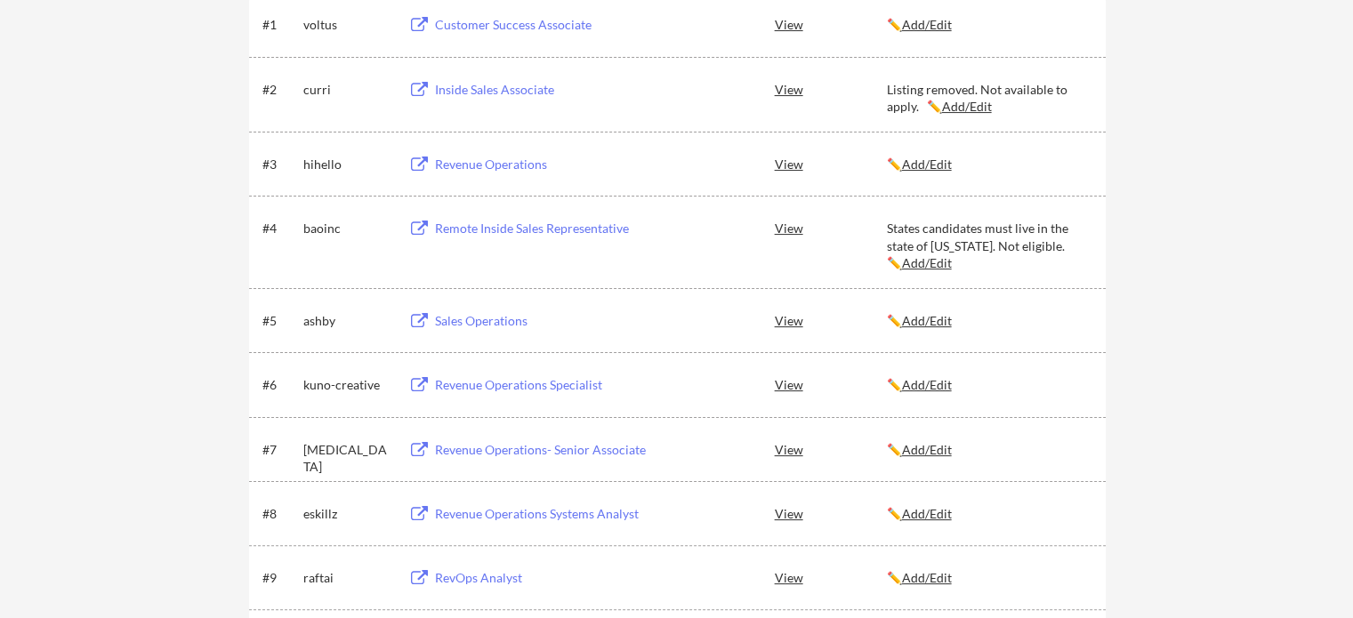
scroll to position [0, 0]
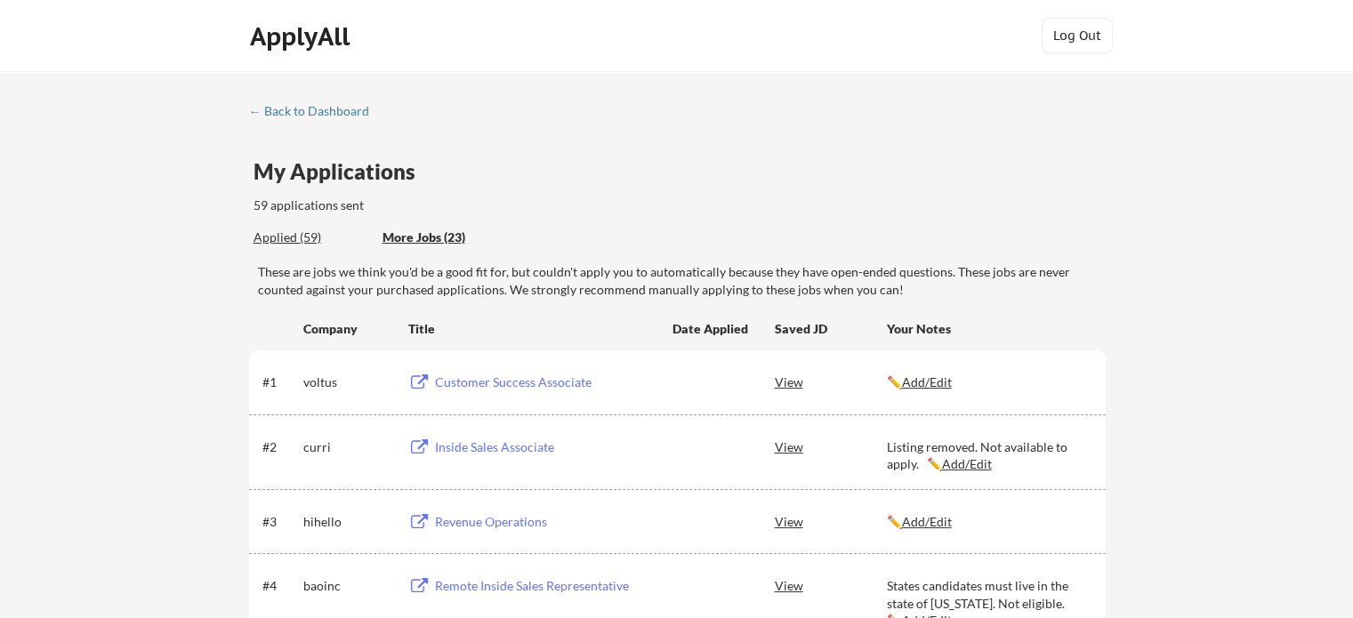
click at [264, 236] on div "Applied (59)" at bounding box center [311, 238] width 116 height 18
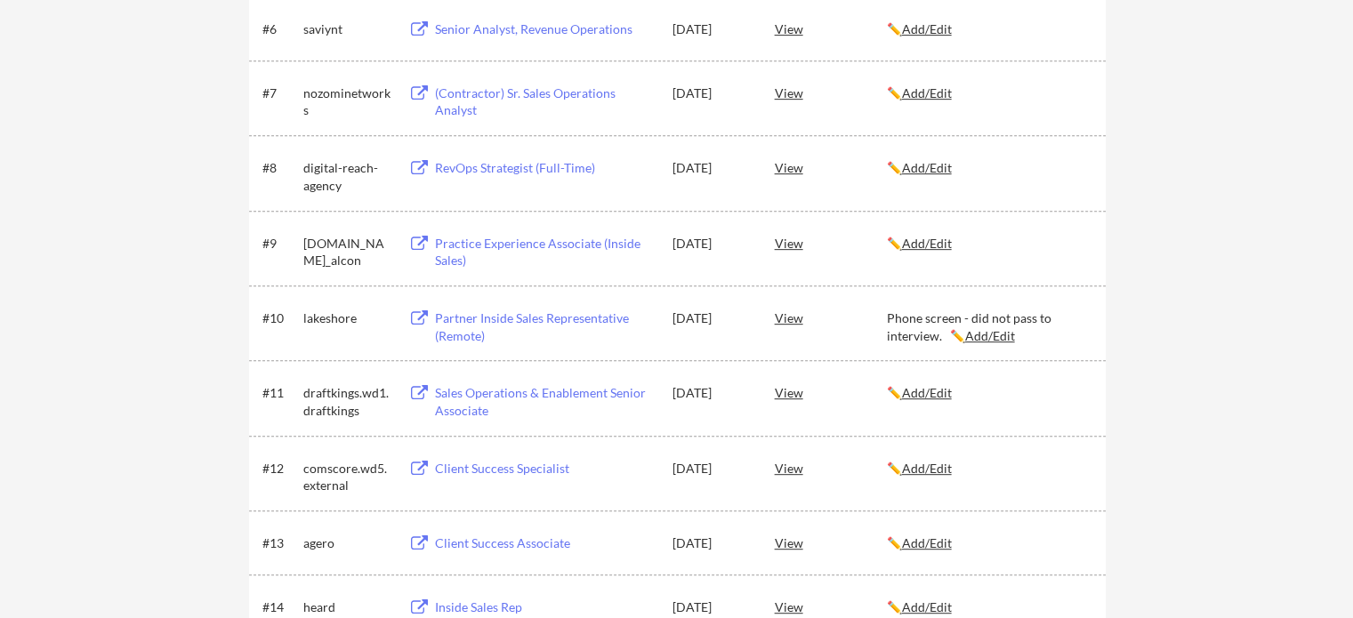
scroll to position [789, 0]
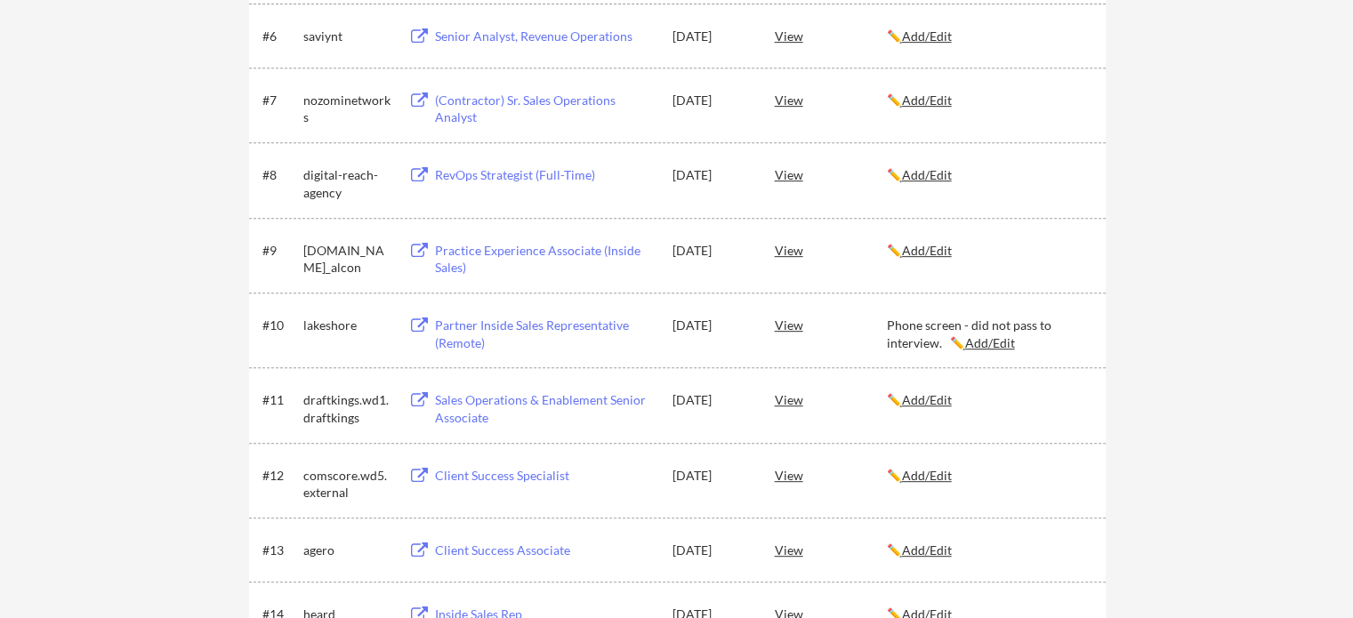
click at [572, 28] on div "Senior Analyst, Revenue Operations" at bounding box center [545, 37] width 221 height 18
click at [943, 35] on u "Add/Edit" at bounding box center [927, 35] width 50 height 15
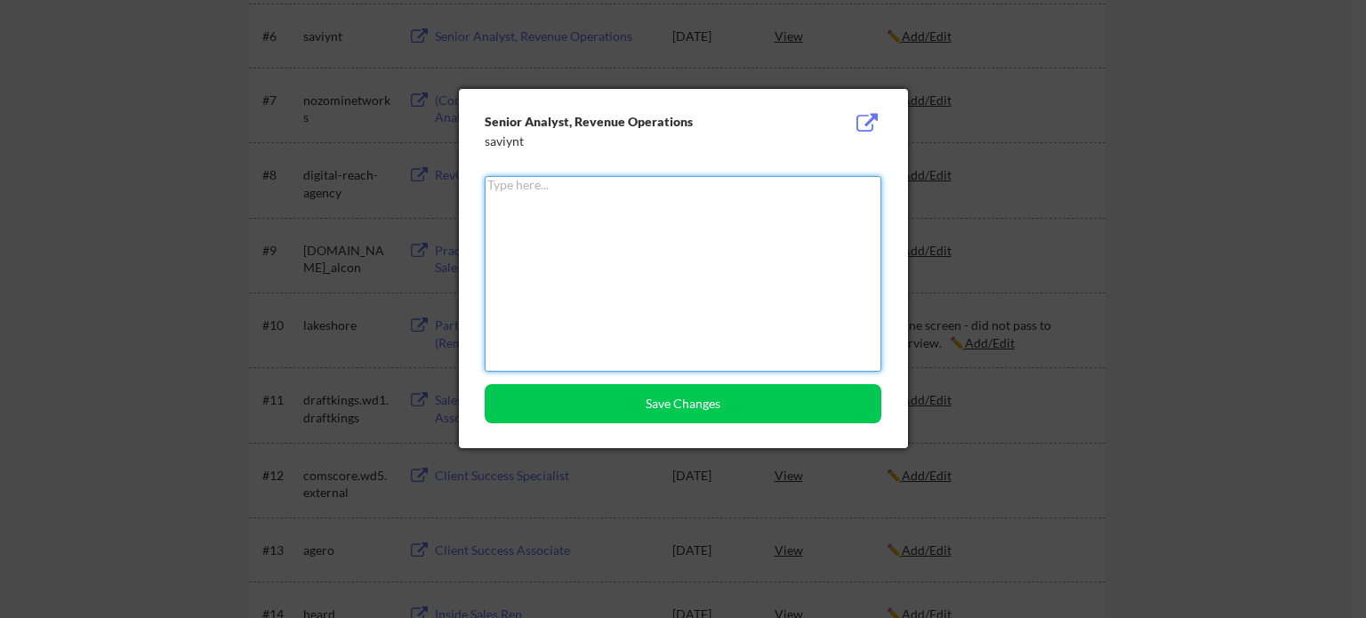
click at [598, 242] on textarea at bounding box center [683, 274] width 397 height 196
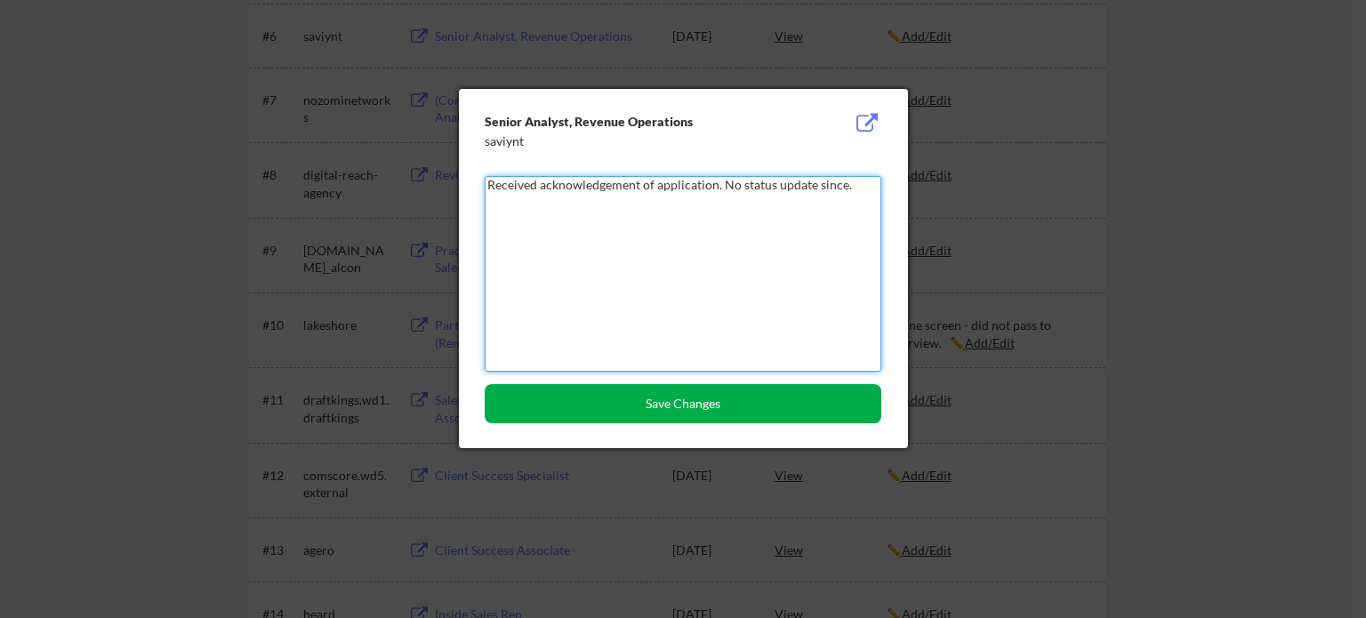
type textarea "Received acknowledgement of application. No status update since."
click at [767, 410] on button "Save Changes" at bounding box center [683, 403] width 397 height 39
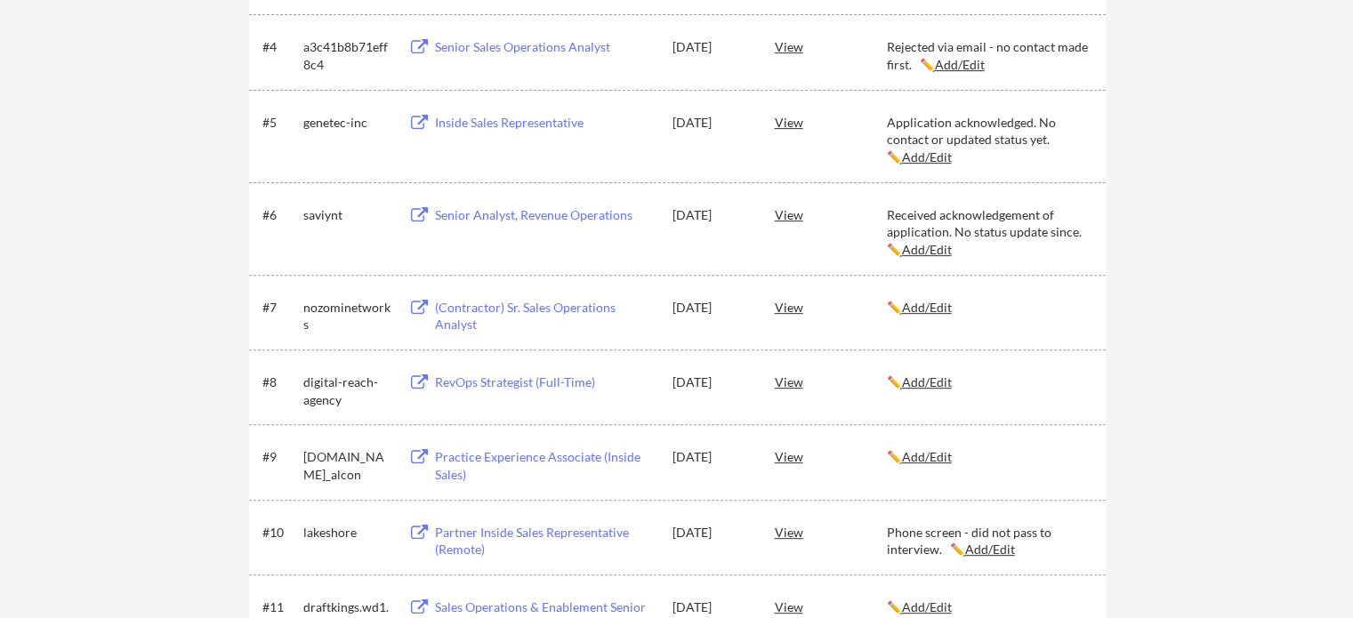
scroll to position [663, 0]
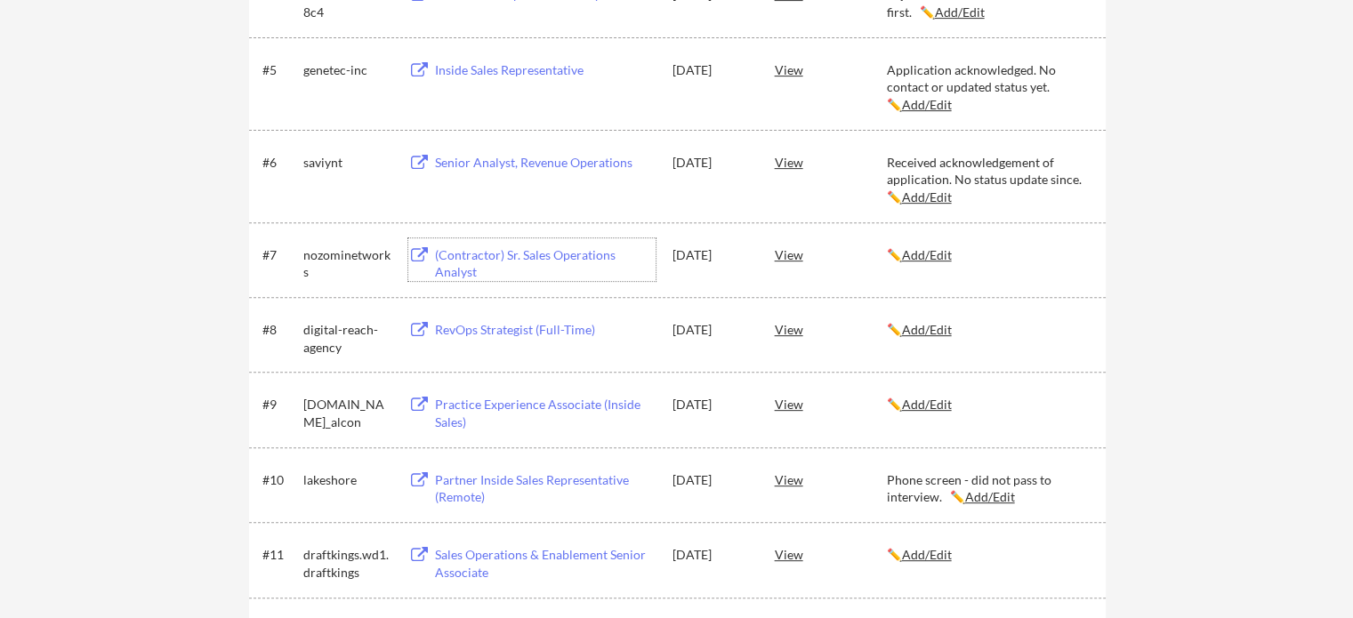
click at [591, 248] on div "(Contractor) Sr. Sales Operations Analyst" at bounding box center [545, 263] width 221 height 35
click at [943, 249] on u "Add/Edit" at bounding box center [927, 254] width 50 height 15
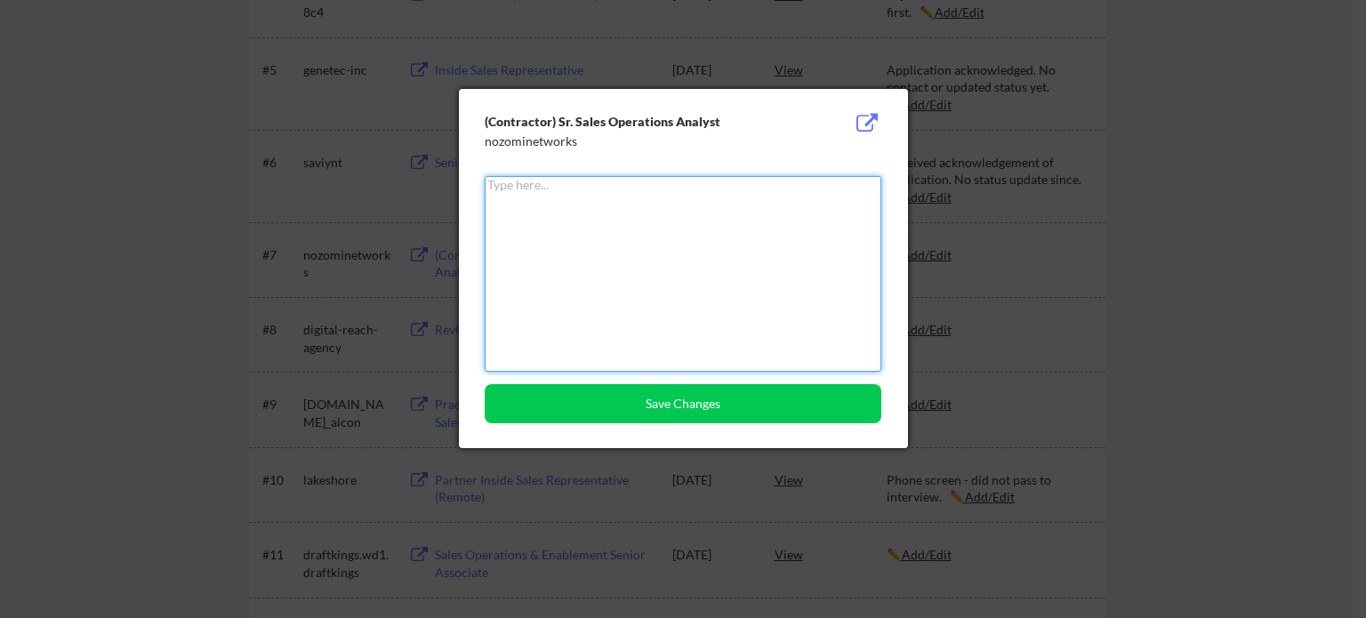
click at [641, 198] on textarea at bounding box center [683, 274] width 397 height 196
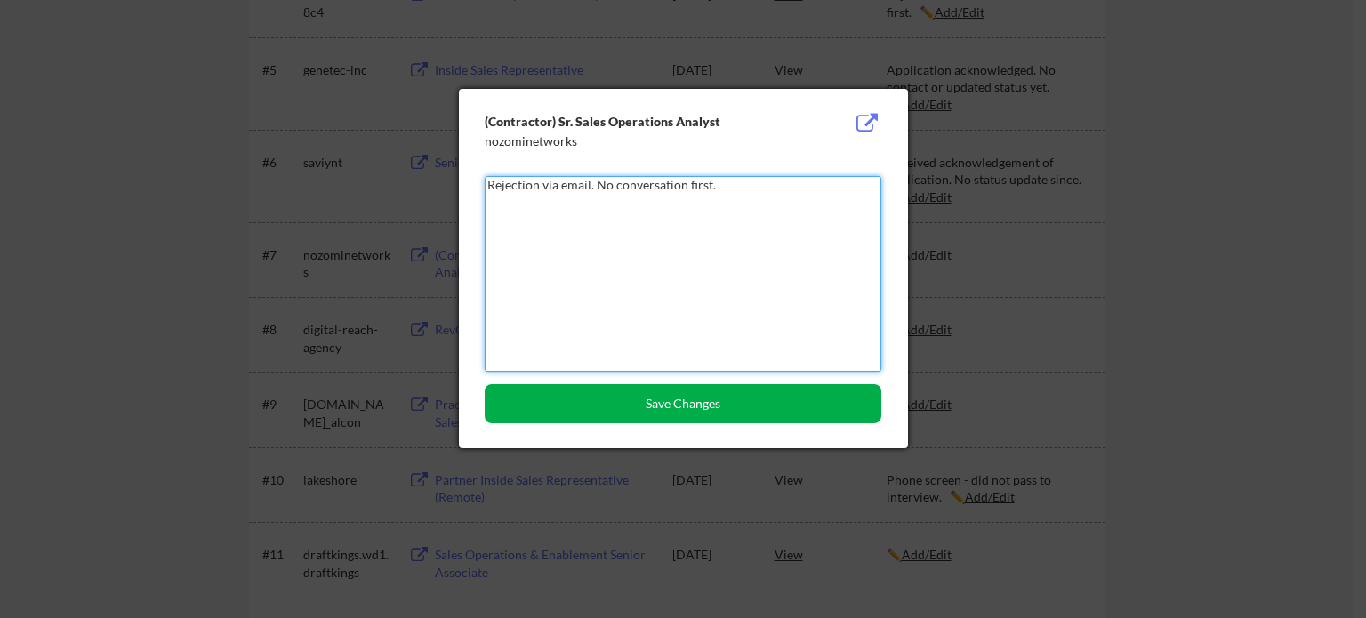
type textarea "Rejection via email. No conversation first."
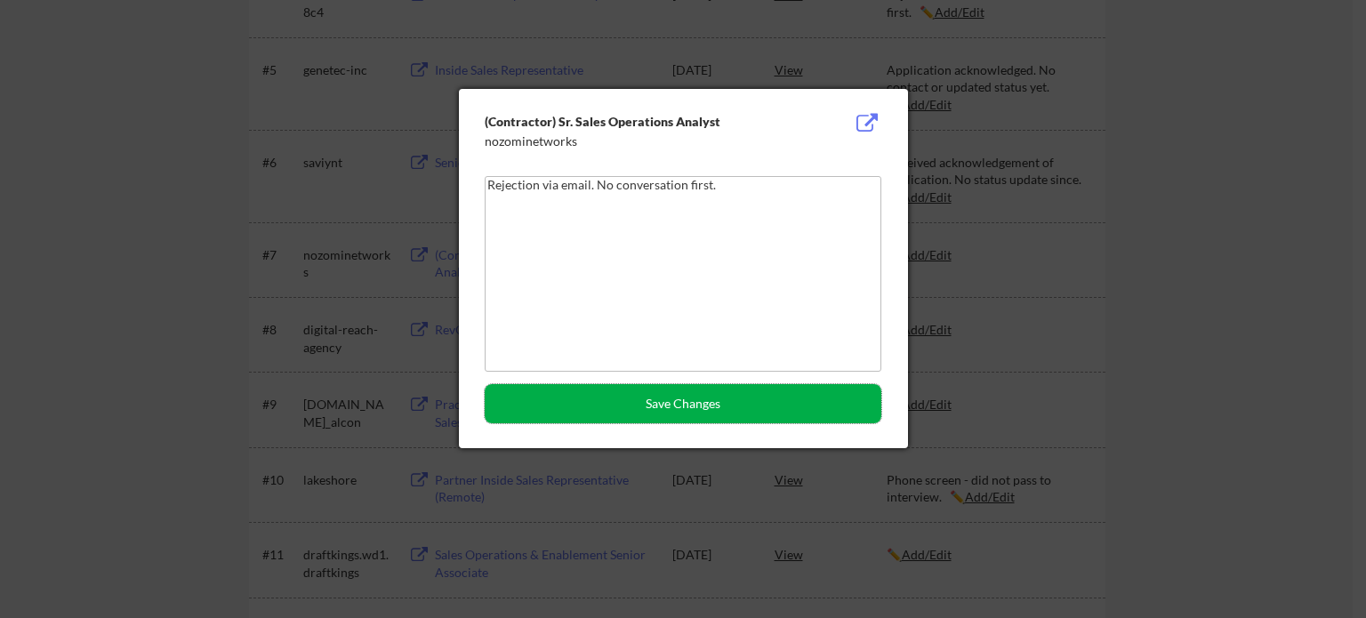
click at [720, 407] on button "Save Changes" at bounding box center [683, 403] width 397 height 39
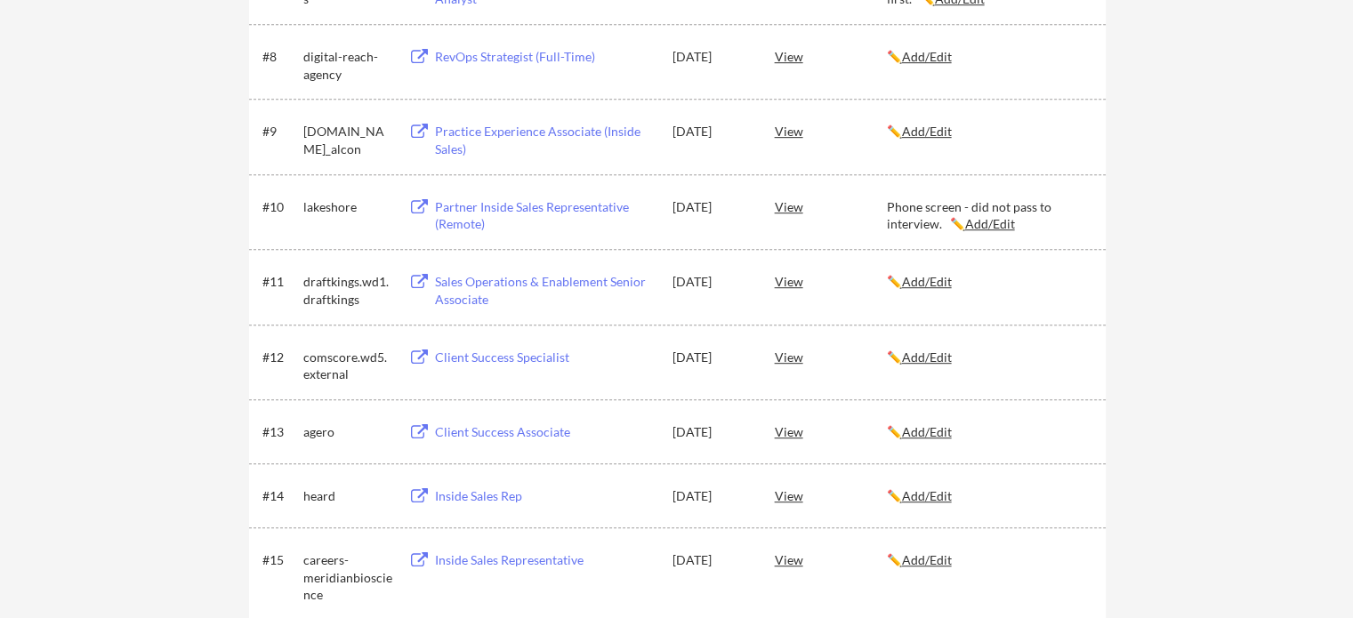
scroll to position [943, 0]
